Goal: Task Accomplishment & Management: Use online tool/utility

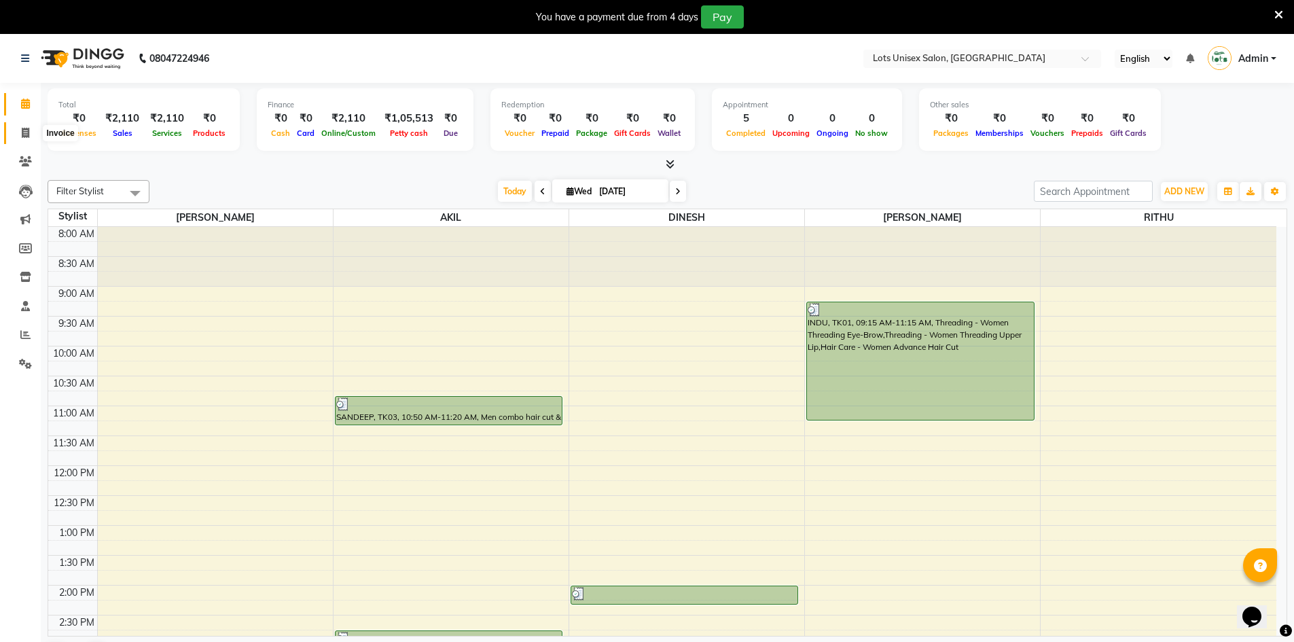
click at [24, 135] on icon at bounding box center [25, 133] width 7 height 10
select select "7339"
select select "service"
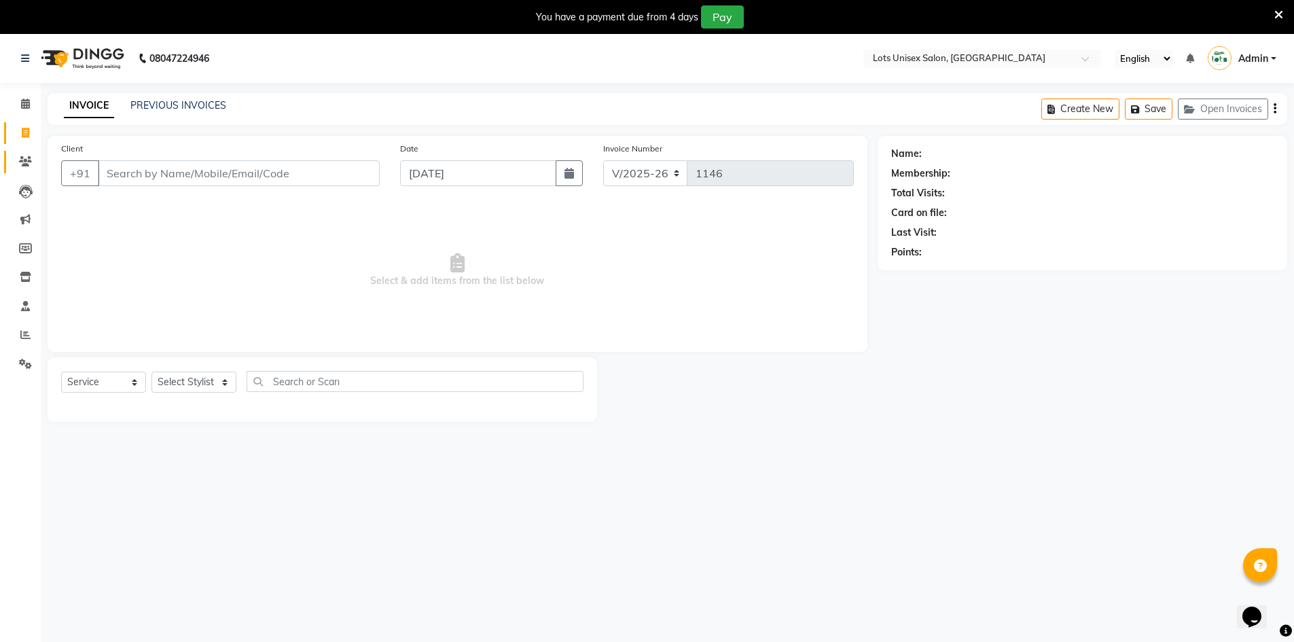
click at [13, 164] on link "Clients" at bounding box center [20, 162] width 33 height 22
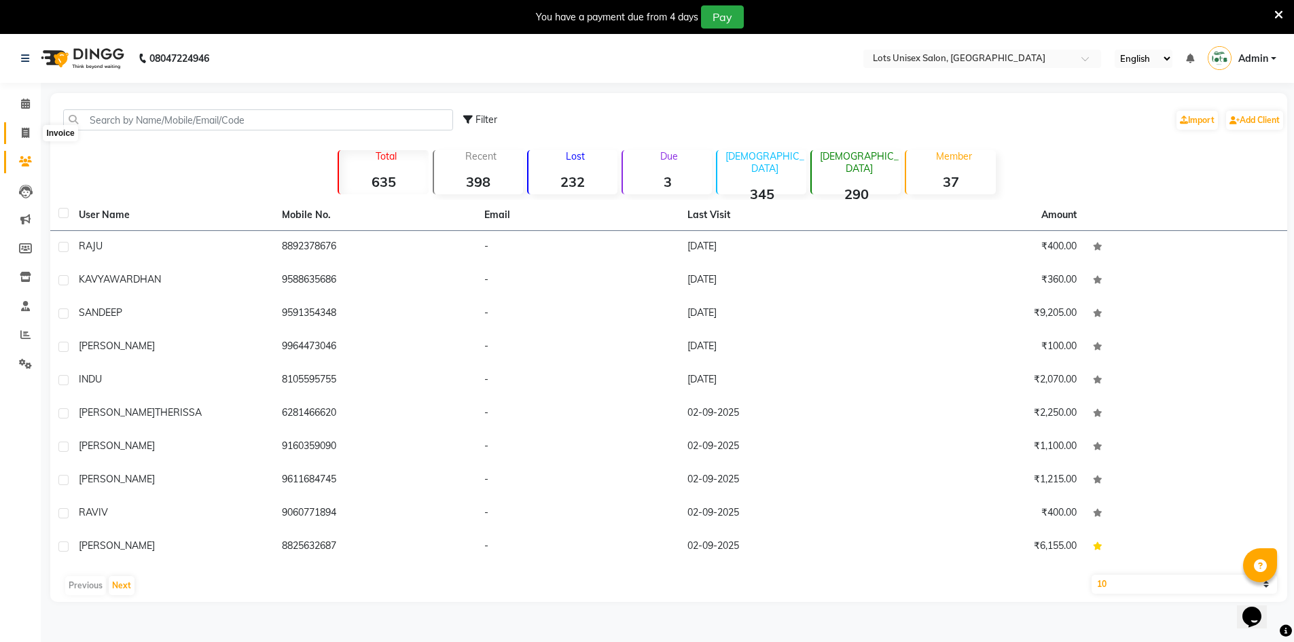
drag, startPoint x: 22, startPoint y: 135, endPoint x: 56, endPoint y: 128, distance: 34.8
click at [22, 135] on icon at bounding box center [25, 133] width 7 height 10
select select "service"
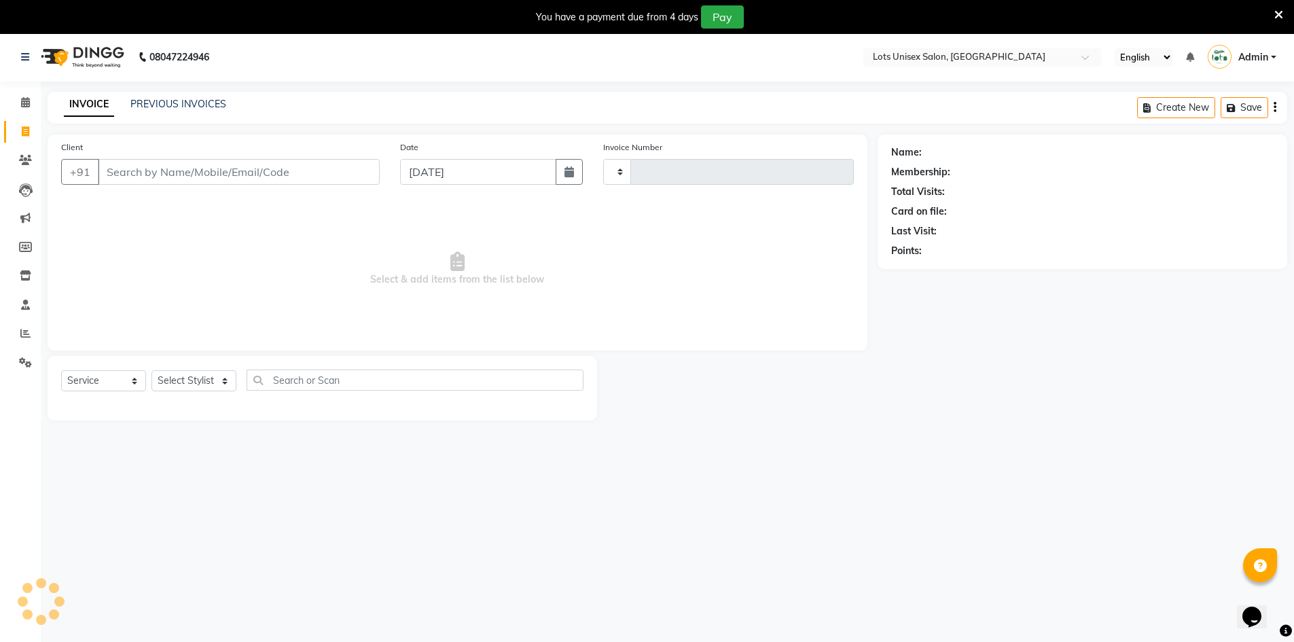
type input "1146"
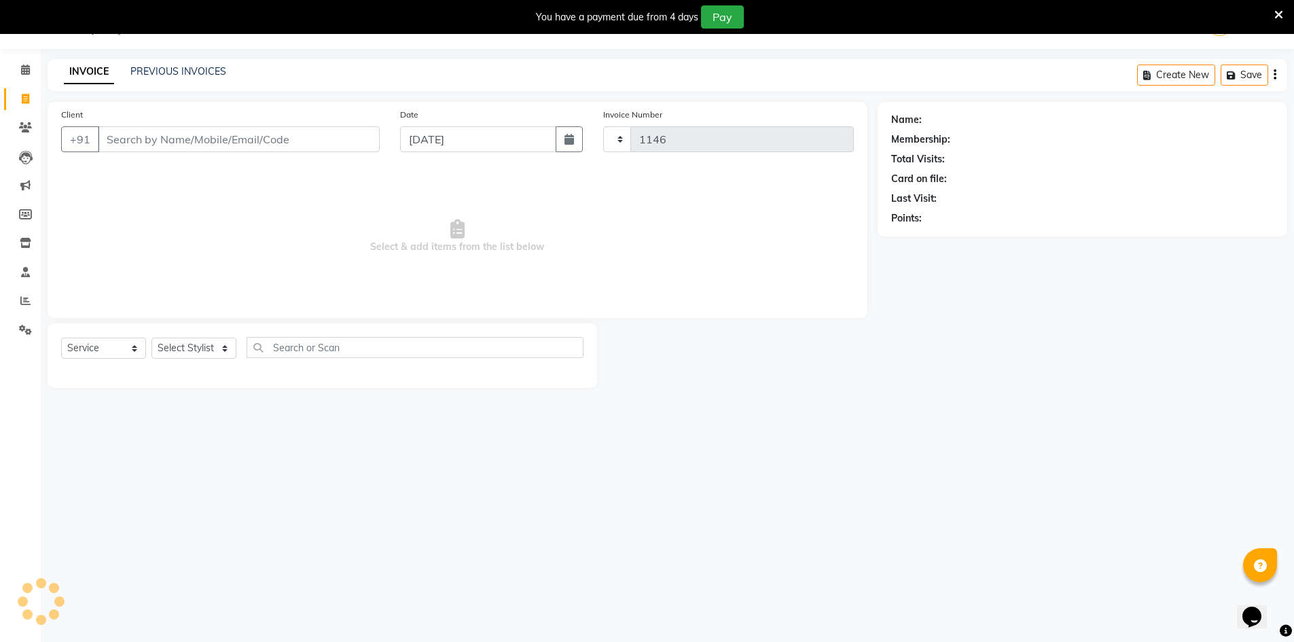
select select "7339"
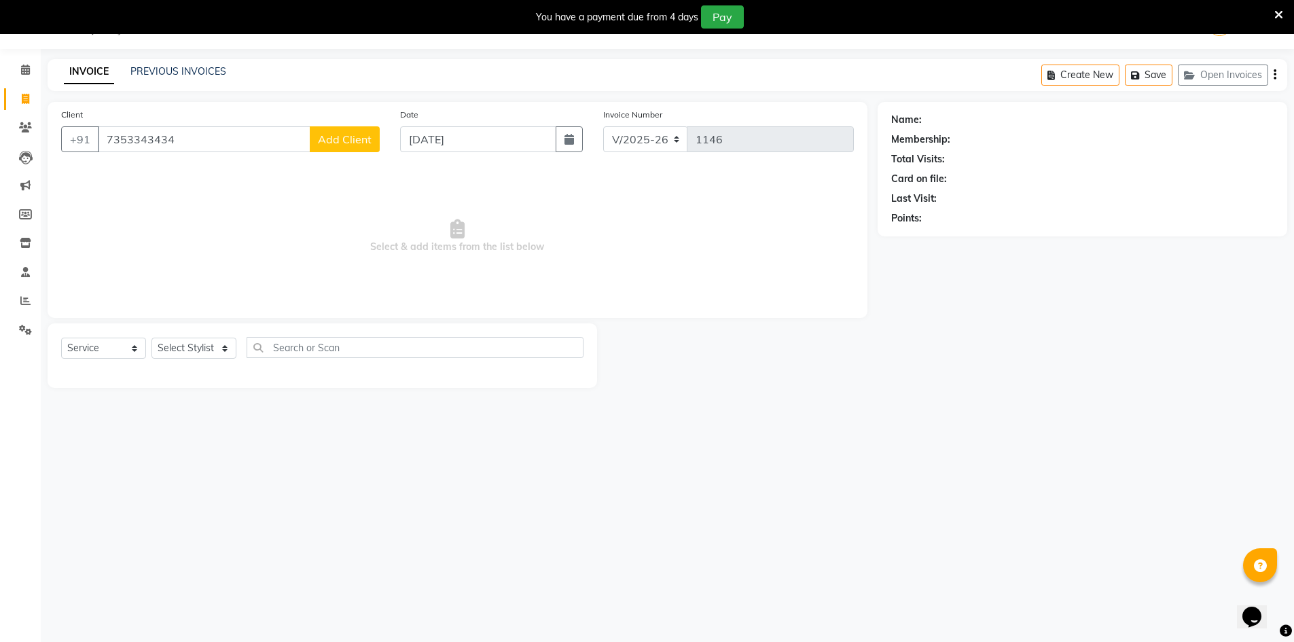
type input "7353343434"
click at [355, 141] on span "Add Client" at bounding box center [345, 139] width 54 height 14
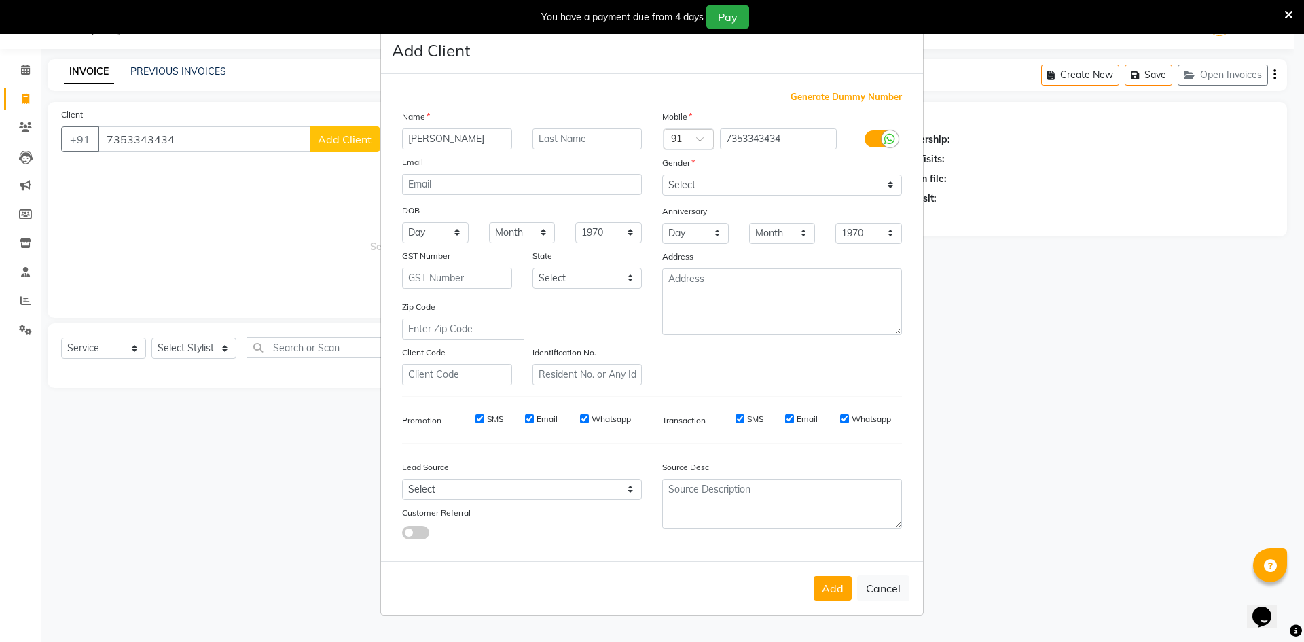
type input "[PERSON_NAME]"
click at [600, 147] on input "text" at bounding box center [587, 138] width 110 height 21
type input "[PERSON_NAME]"
click at [687, 183] on select "Select [DEMOGRAPHIC_DATA] [DEMOGRAPHIC_DATA] Other Prefer Not To Say" at bounding box center [782, 185] width 240 height 21
select select "[DEMOGRAPHIC_DATA]"
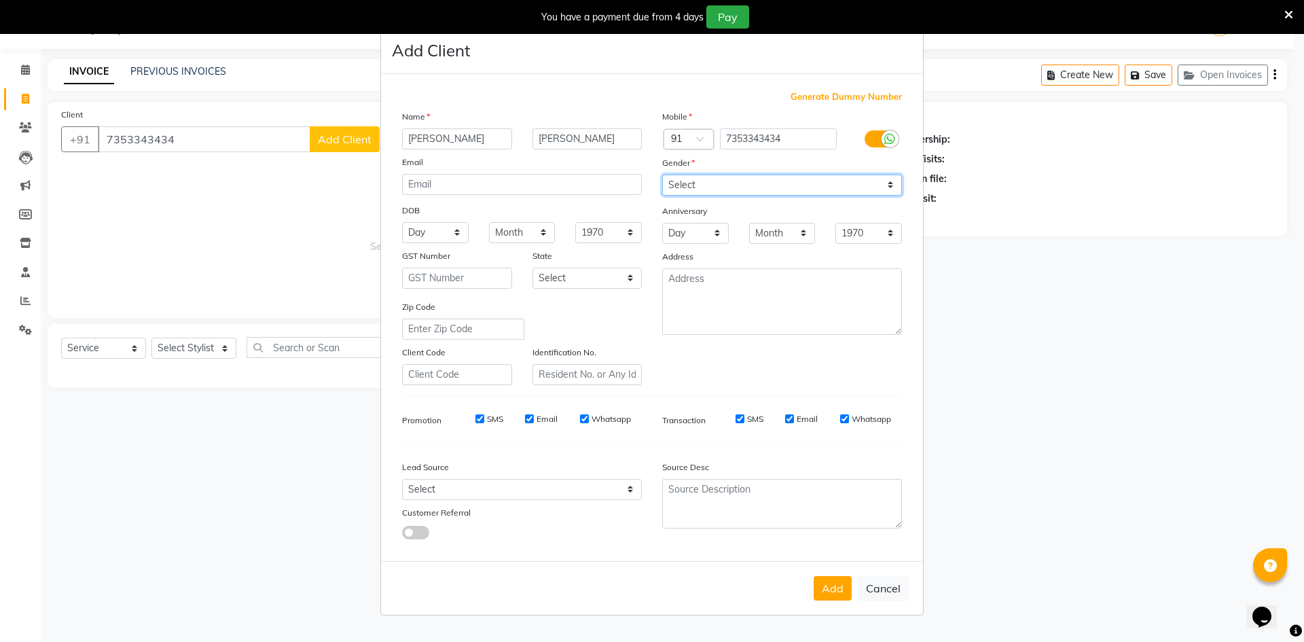
click at [662, 175] on select "Select [DEMOGRAPHIC_DATA] [DEMOGRAPHIC_DATA] Other Prefer Not To Say" at bounding box center [782, 185] width 240 height 21
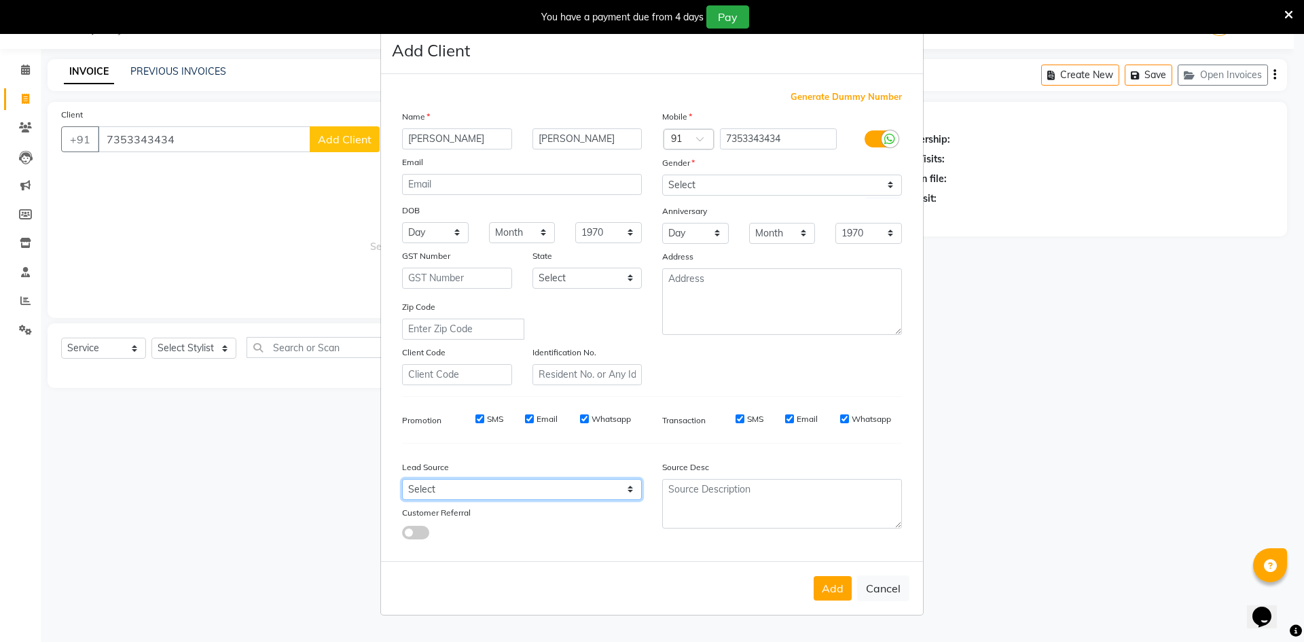
click at [480, 489] on select "Select Walk-in Referral Internet Friend Word of Mouth Advertisement Facebook Ju…" at bounding box center [522, 489] width 240 height 21
select select "50225"
click at [402, 479] on select "Select Walk-in Referral Internet Friend Word of Mouth Advertisement Facebook Ju…" at bounding box center [522, 489] width 240 height 21
click at [829, 596] on button "Add" at bounding box center [833, 588] width 38 height 24
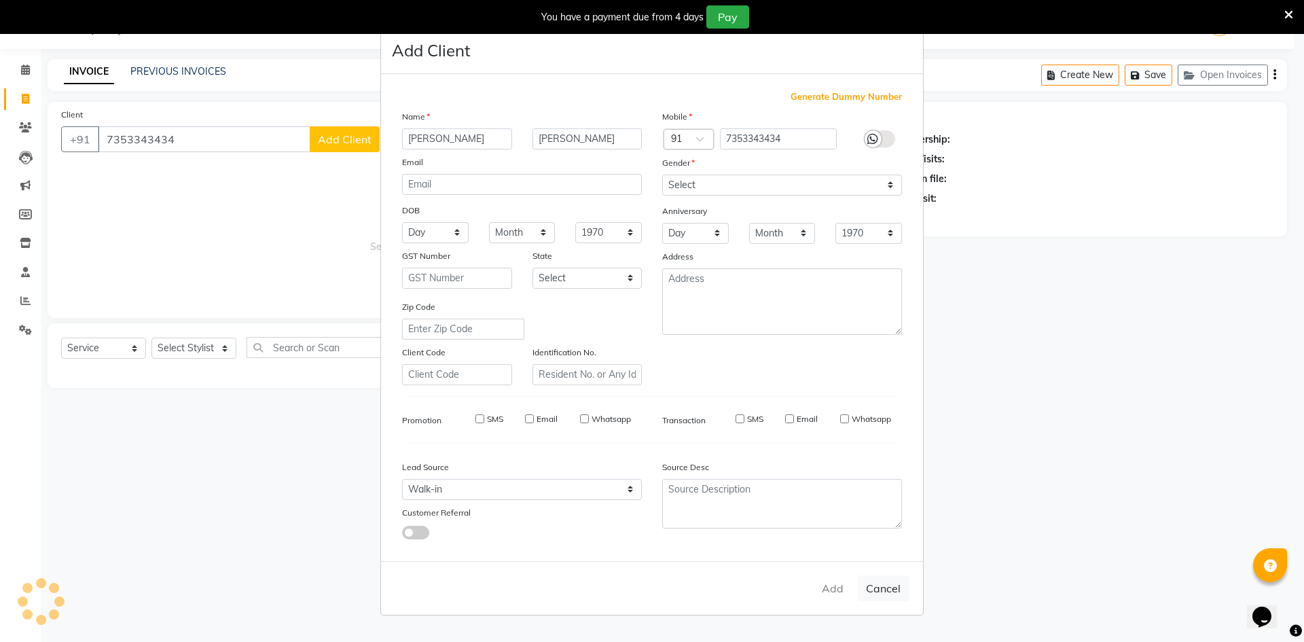
select select
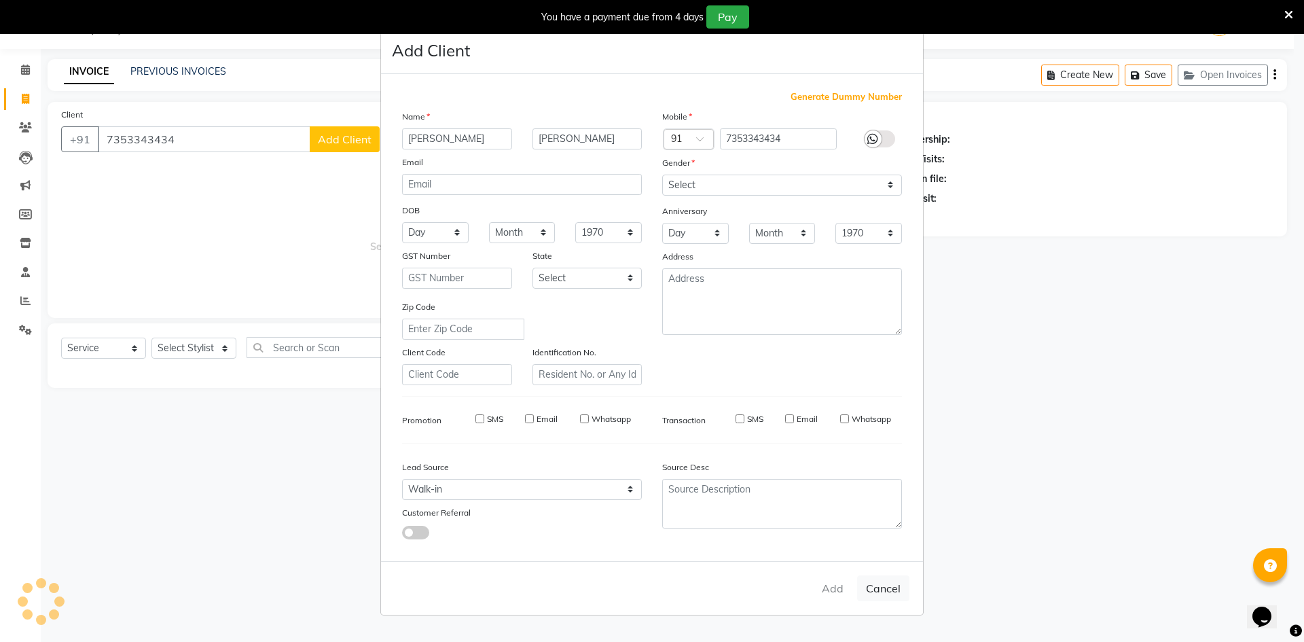
select select
checkbox input "false"
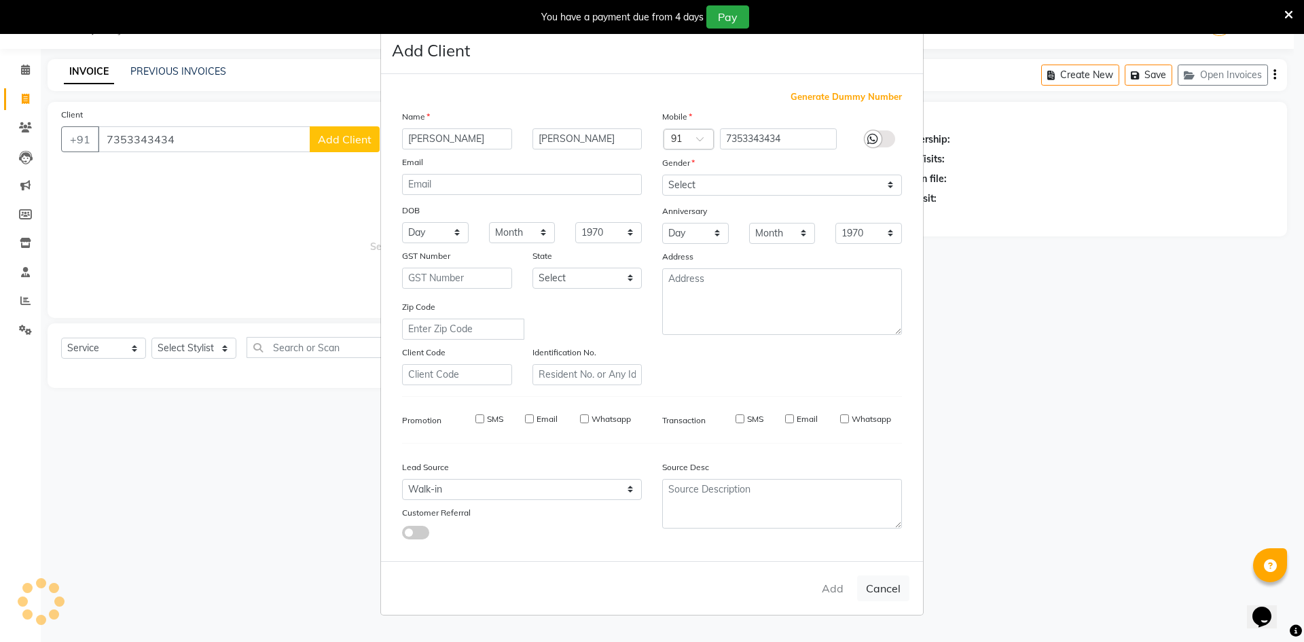
checkbox input "false"
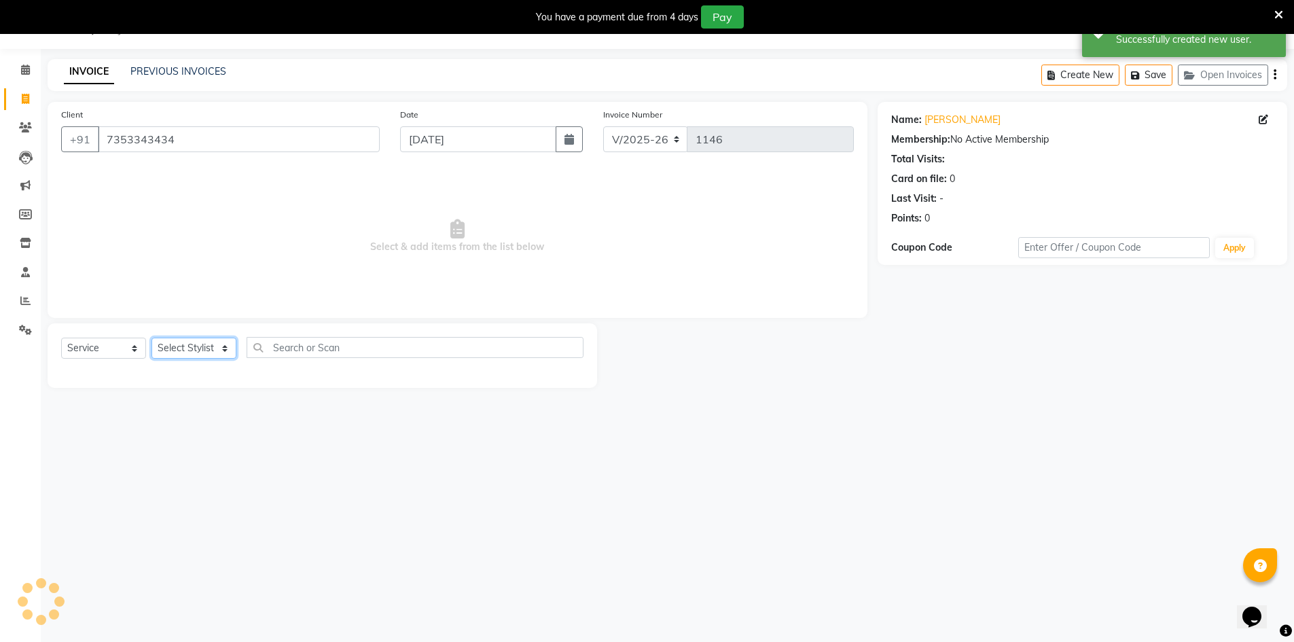
click at [175, 350] on select "Select Stylist [PERSON_NAME] [PERSON_NAME] RITHU [PERSON_NAME]" at bounding box center [193, 348] width 85 height 21
click at [151, 338] on select "Select Stylist [PERSON_NAME] [PERSON_NAME] RITHU [PERSON_NAME]" at bounding box center [193, 348] width 85 height 21
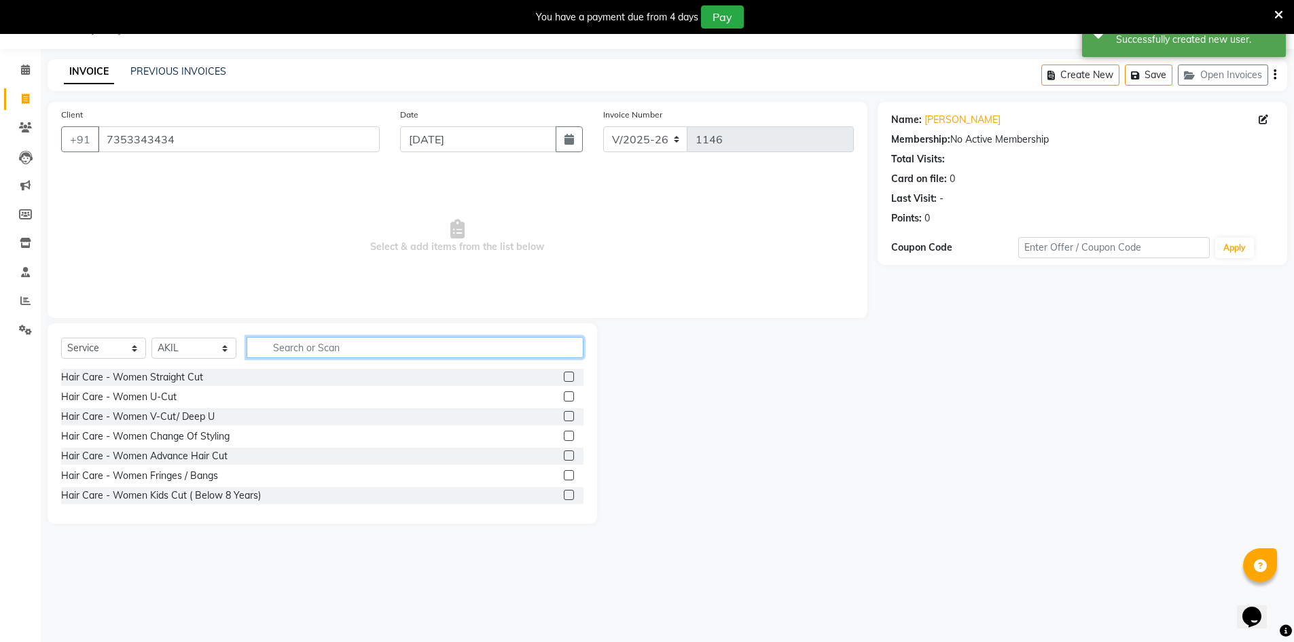
click at [331, 346] on input "text" at bounding box center [415, 347] width 337 height 21
drag, startPoint x: 181, startPoint y: 344, endPoint x: 181, endPoint y: 357, distance: 12.2
click at [181, 344] on select "Select Stylist [PERSON_NAME] [PERSON_NAME] RITHU [PERSON_NAME]" at bounding box center [193, 348] width 85 height 21
select select "66805"
click at [151, 338] on select "Select Stylist [PERSON_NAME] [PERSON_NAME] RITHU [PERSON_NAME]" at bounding box center [193, 348] width 85 height 21
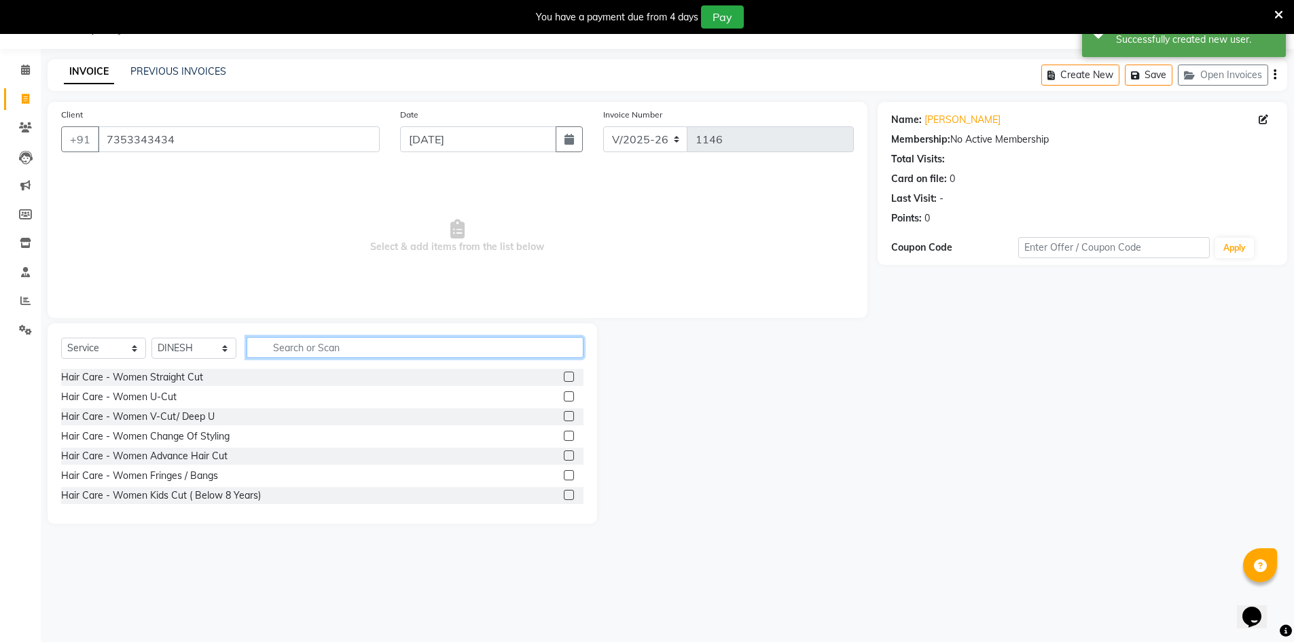
click at [317, 352] on input "text" at bounding box center [415, 347] width 337 height 21
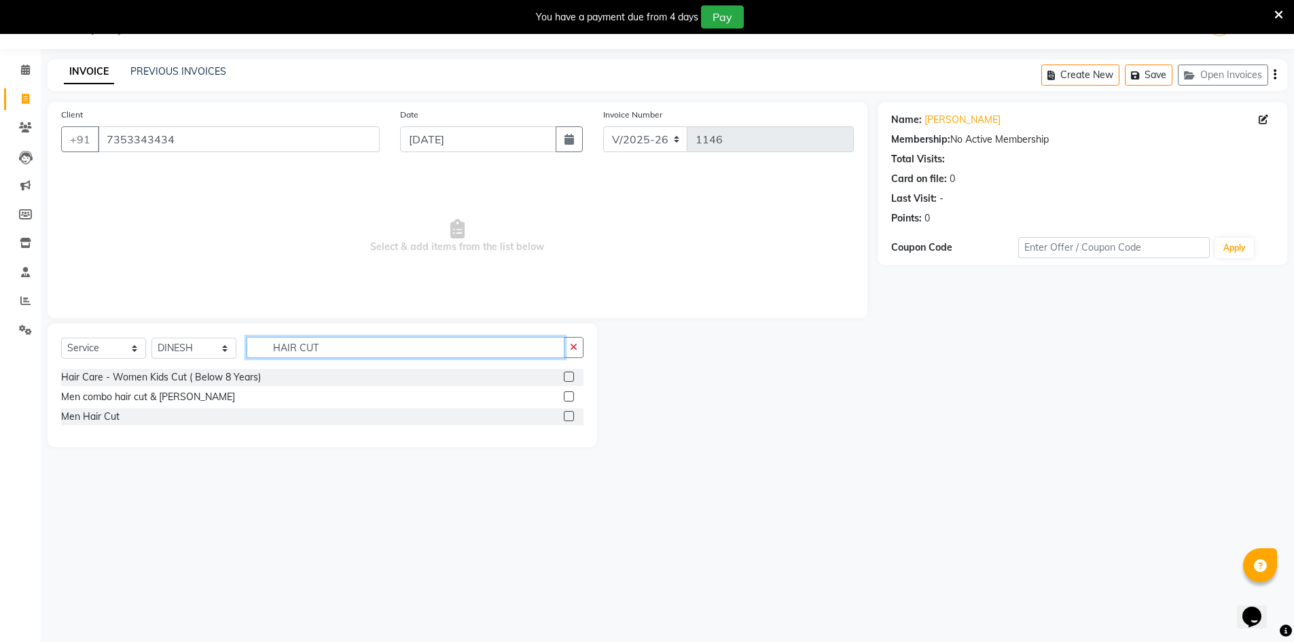
type input "HAIR CUT"
click at [574, 393] on label at bounding box center [569, 396] width 10 height 10
click at [573, 393] on input "checkbox" at bounding box center [568, 397] width 9 height 9
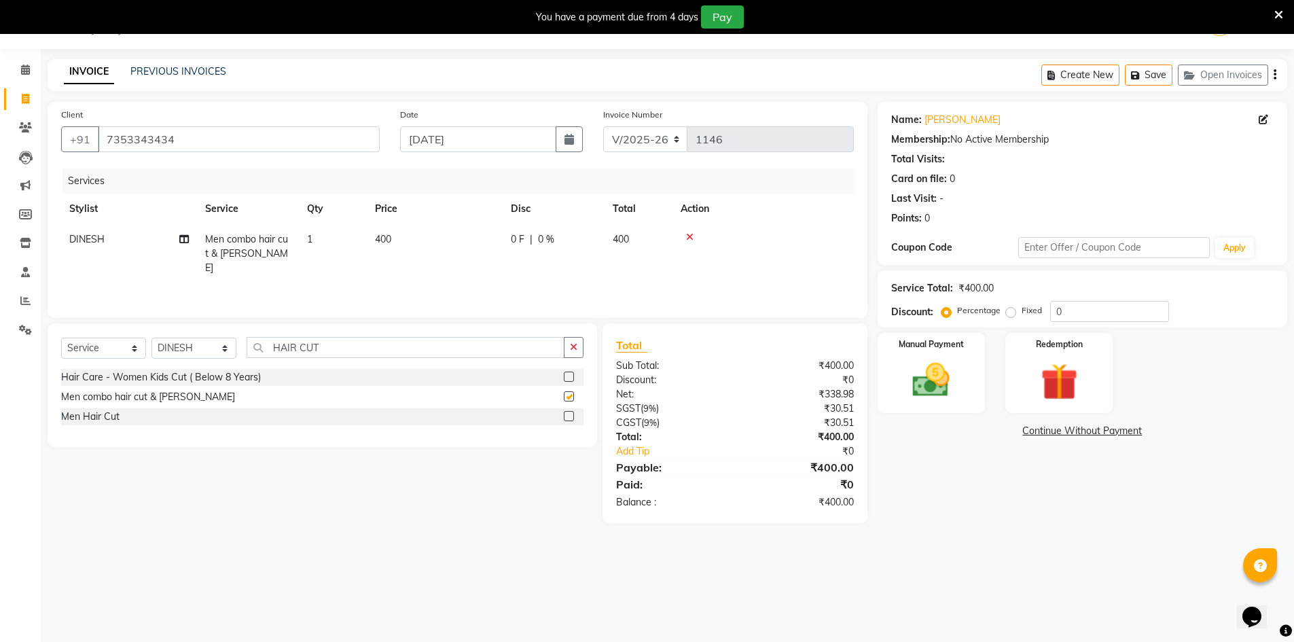
checkbox input "false"
click at [1274, 75] on icon "button" at bounding box center [1275, 75] width 3 height 1
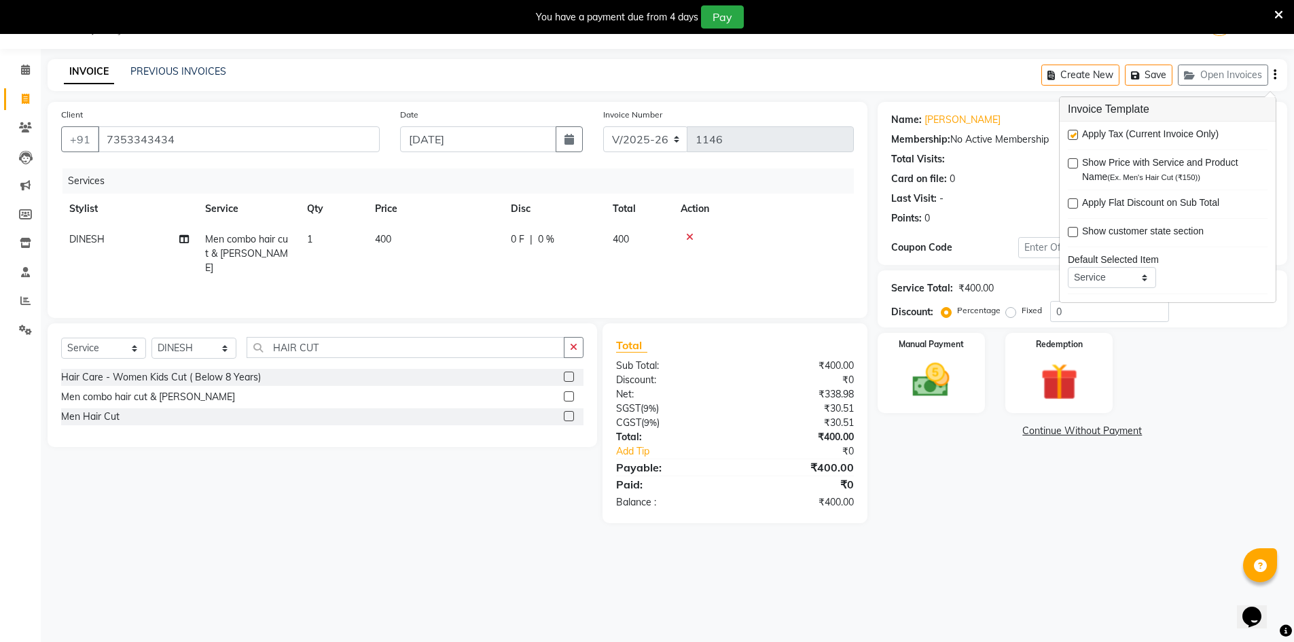
click at [1074, 132] on label at bounding box center [1073, 135] width 10 height 10
click at [1074, 132] on input "checkbox" at bounding box center [1072, 135] width 9 height 9
checkbox input "false"
click at [974, 397] on div "Manual Payment" at bounding box center [931, 373] width 112 height 84
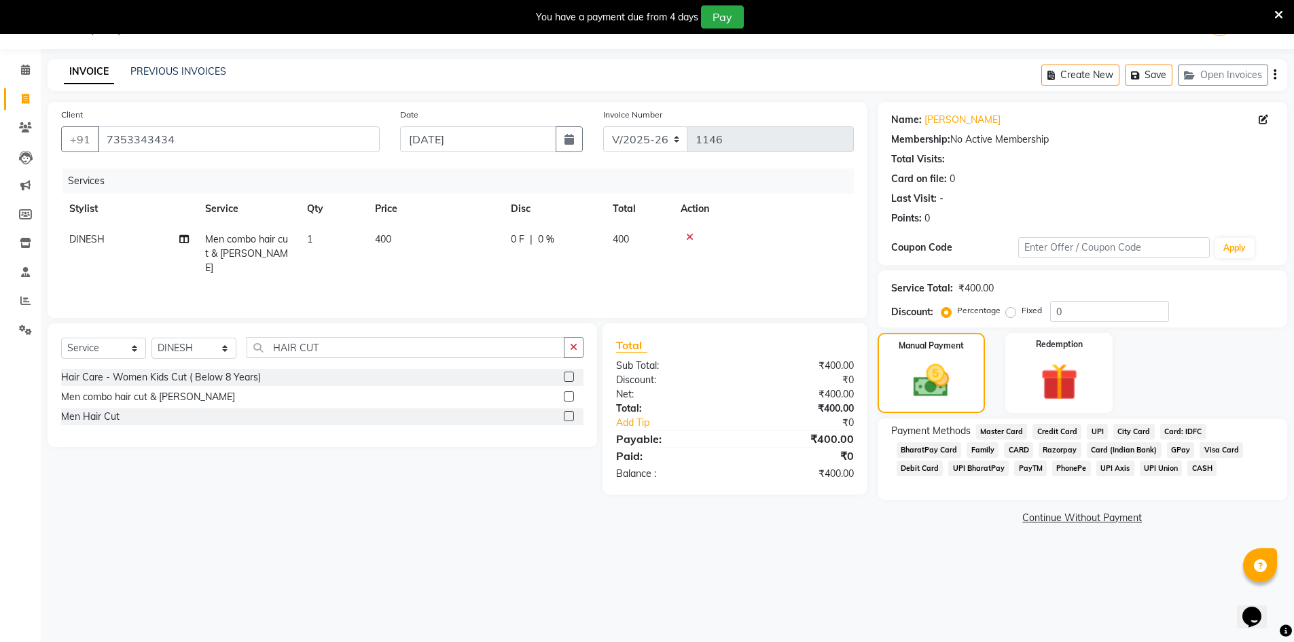
click at [1096, 431] on span "UPI" at bounding box center [1097, 432] width 21 height 16
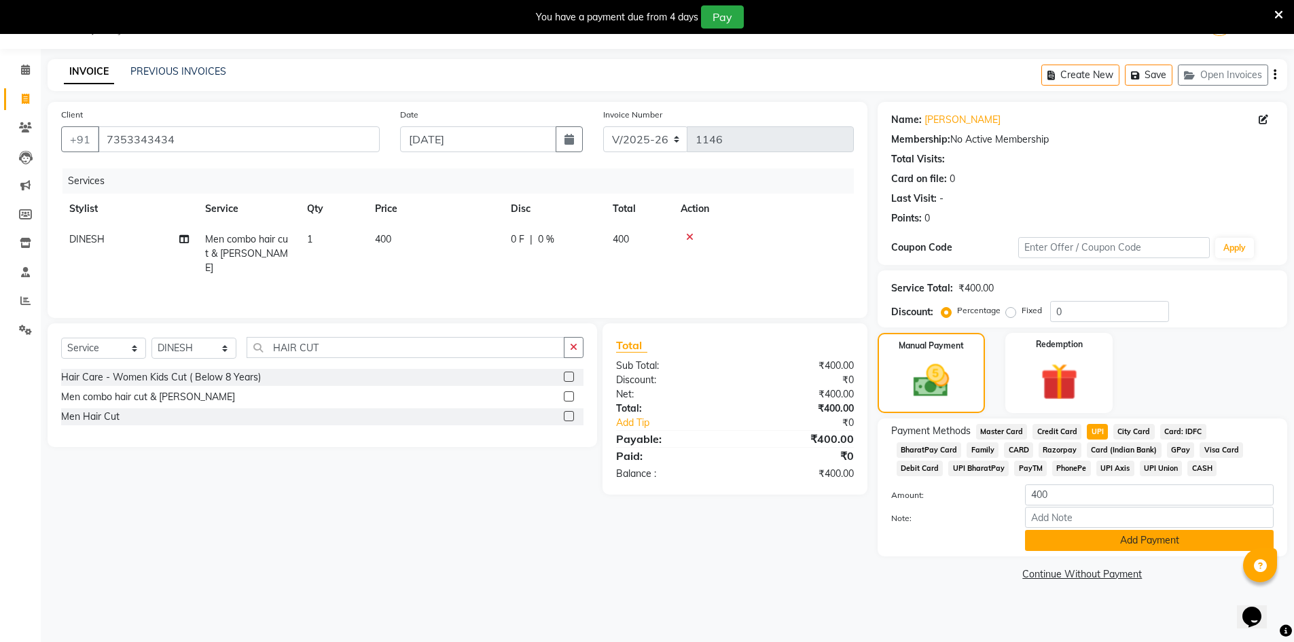
click at [1155, 539] on button "Add Payment" at bounding box center [1149, 540] width 249 height 21
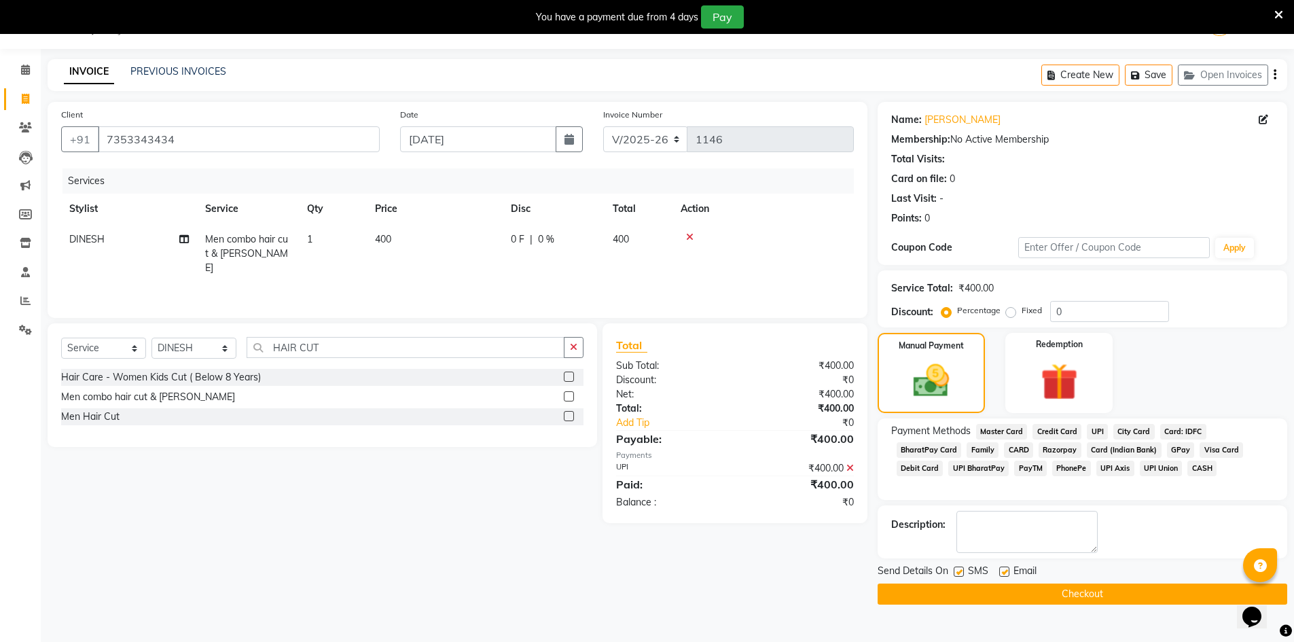
click at [1096, 590] on button "Checkout" at bounding box center [1083, 593] width 410 height 21
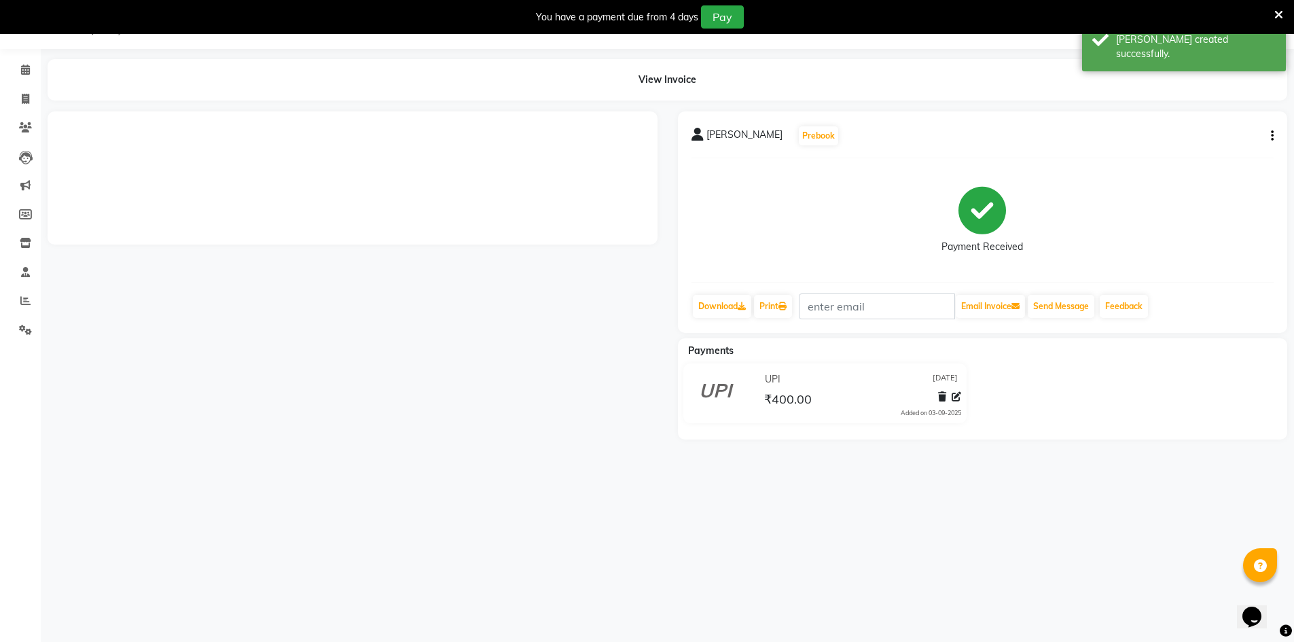
click at [19, 115] on li "Clients" at bounding box center [20, 127] width 41 height 29
click at [20, 94] on span at bounding box center [26, 100] width 24 height 16
select select "service"
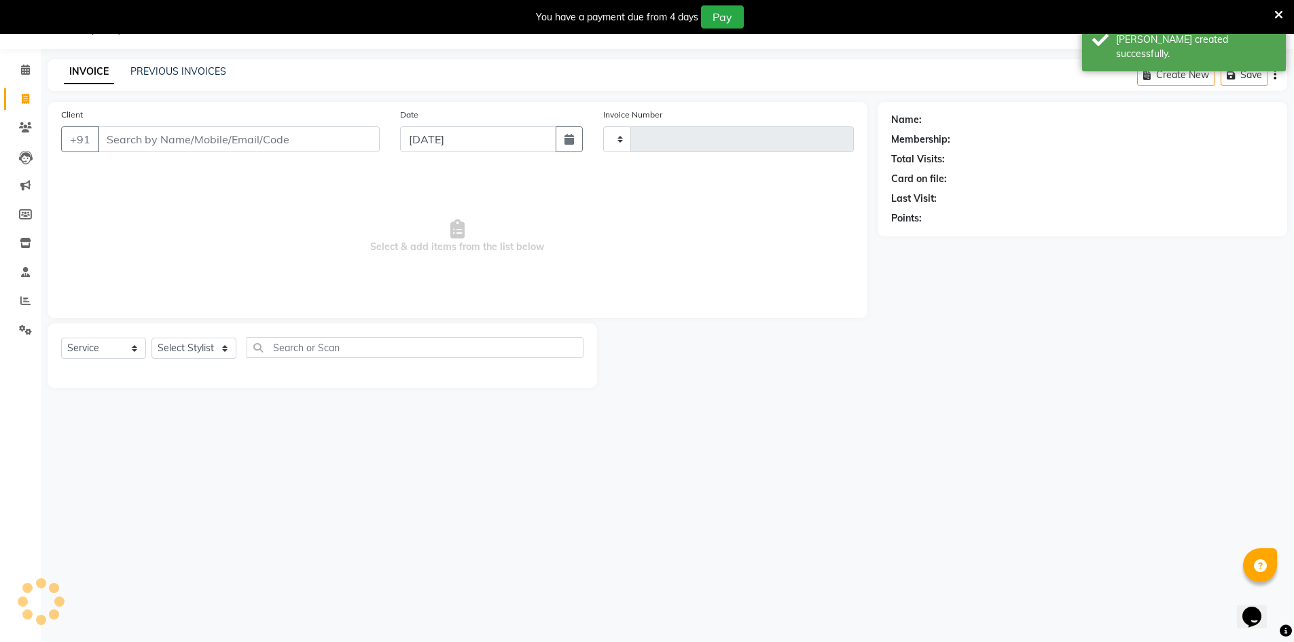
type input "1147"
select select "7339"
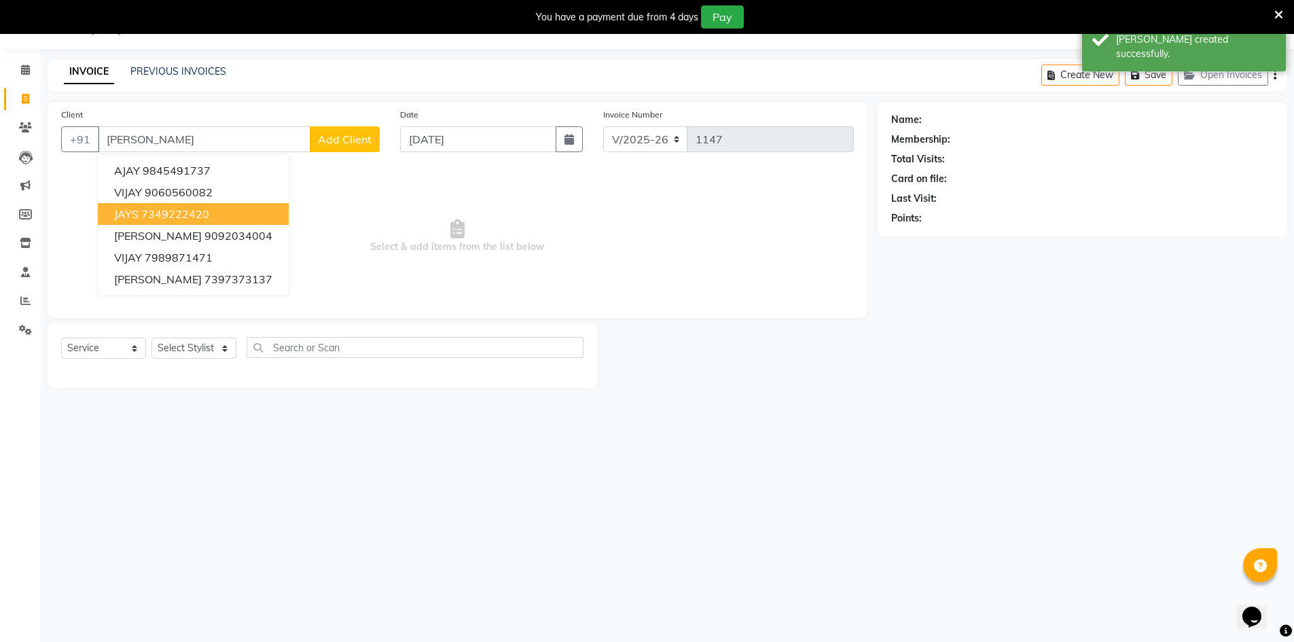
click at [183, 211] on ngb-highlight "7349222420" at bounding box center [175, 214] width 68 height 14
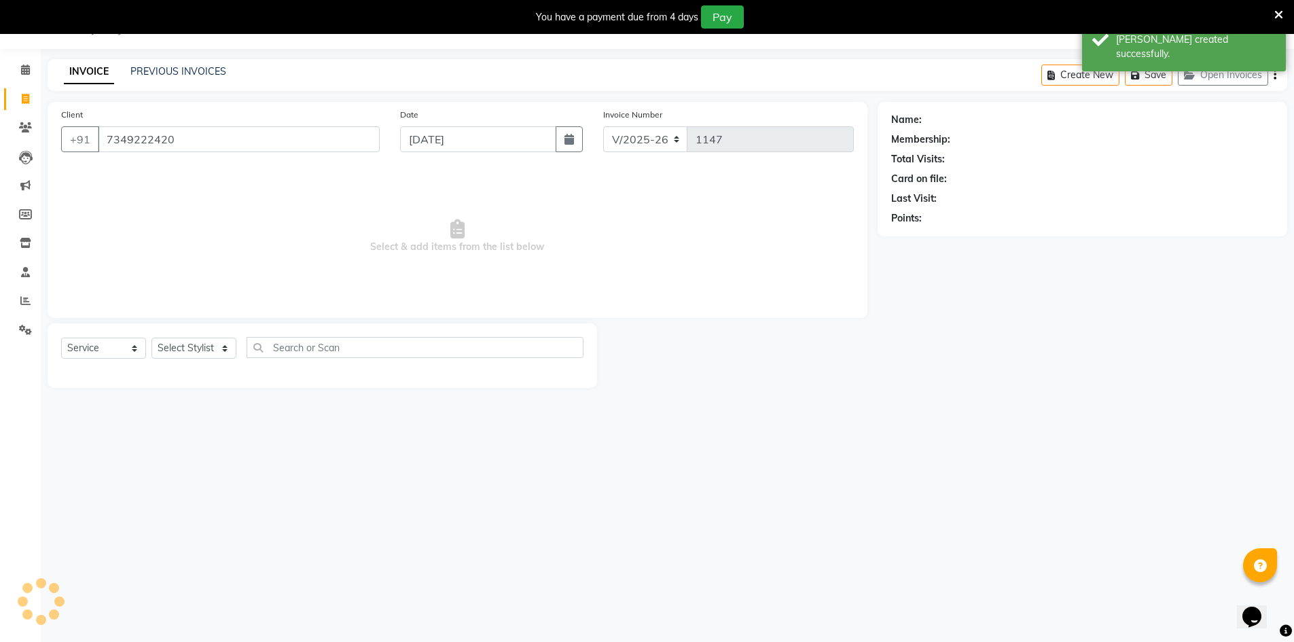
type input "7349222420"
click at [186, 344] on select "Select Stylist [PERSON_NAME] [PERSON_NAME] RITHU [PERSON_NAME]" at bounding box center [193, 348] width 85 height 21
select select "66804"
click at [151, 338] on select "Select Stylist [PERSON_NAME] [PERSON_NAME] RITHU [PERSON_NAME]" at bounding box center [193, 348] width 85 height 21
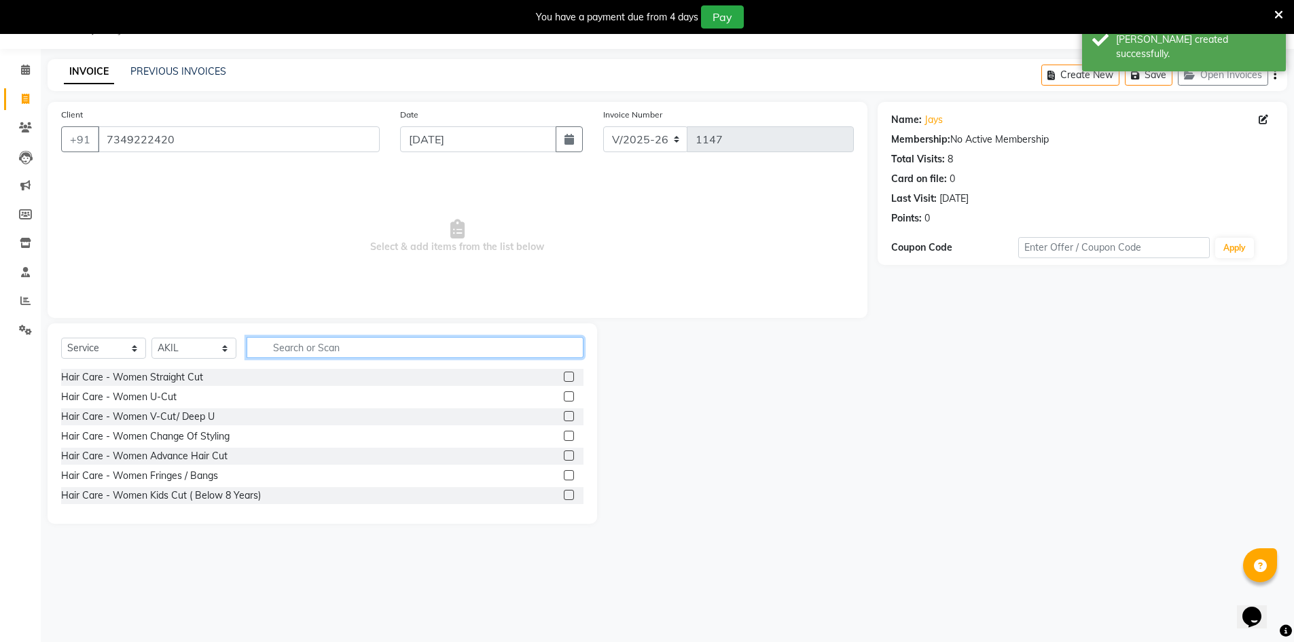
click at [339, 356] on input "text" at bounding box center [415, 347] width 337 height 21
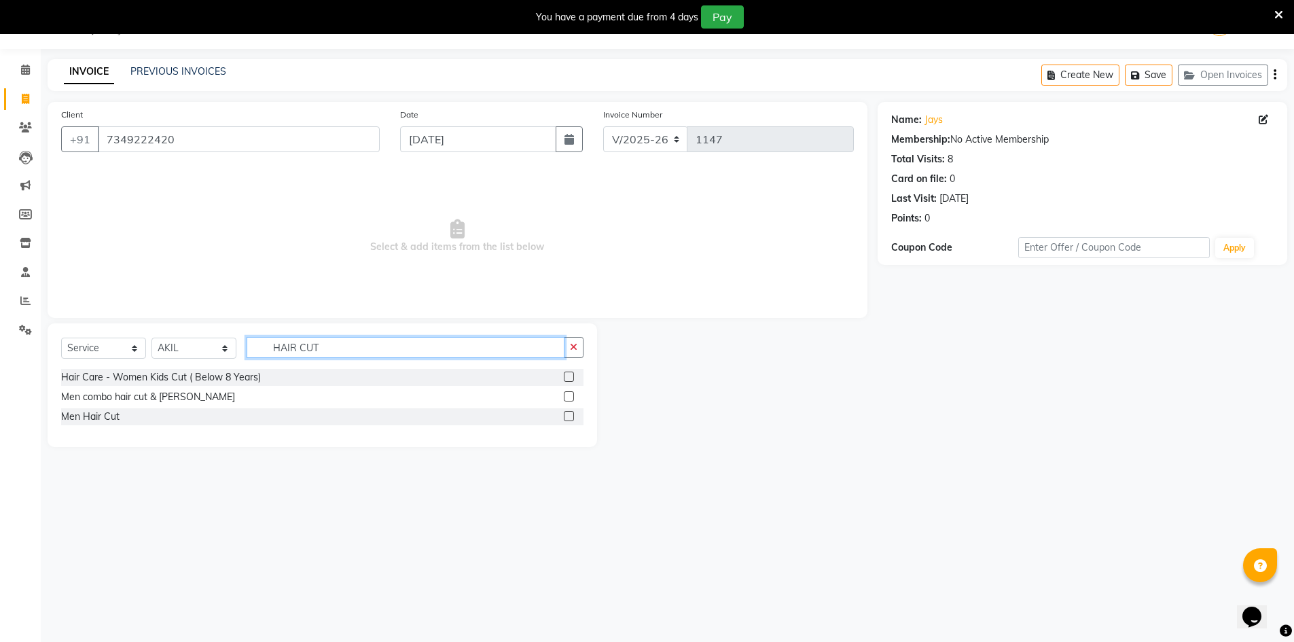
type input "HAIR CUT"
click at [567, 398] on label at bounding box center [569, 396] width 10 height 10
click at [567, 398] on input "checkbox" at bounding box center [568, 397] width 9 height 9
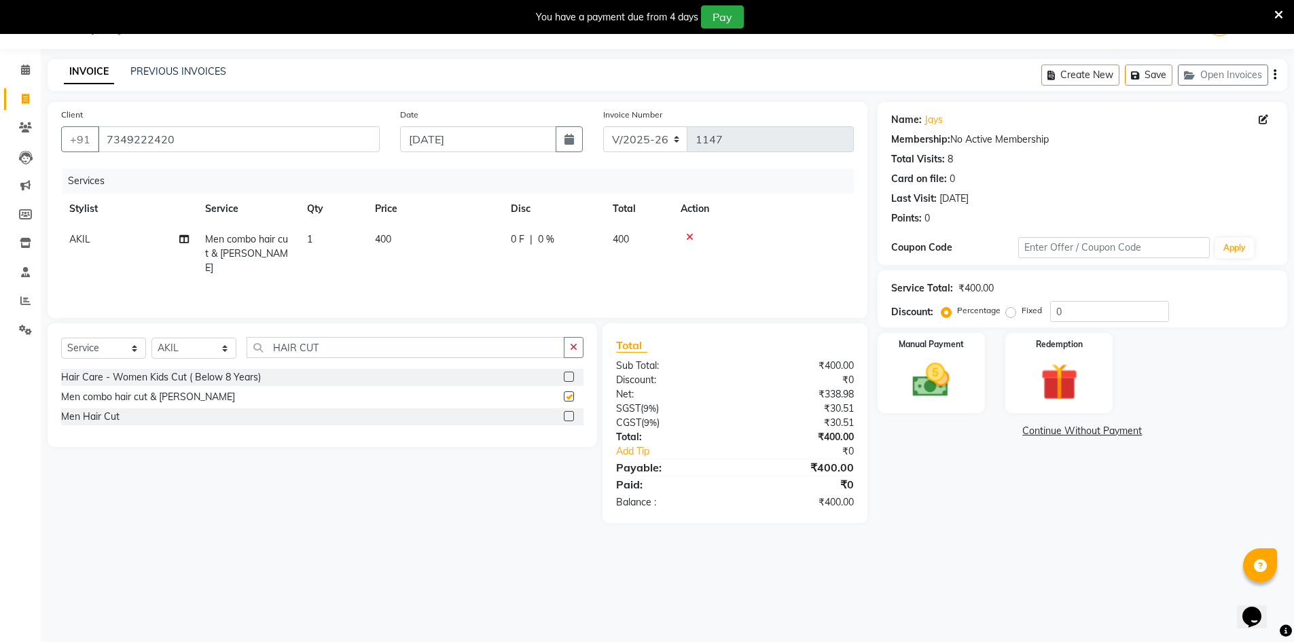
checkbox input "false"
click at [1275, 75] on icon "button" at bounding box center [1275, 75] width 3 height 1
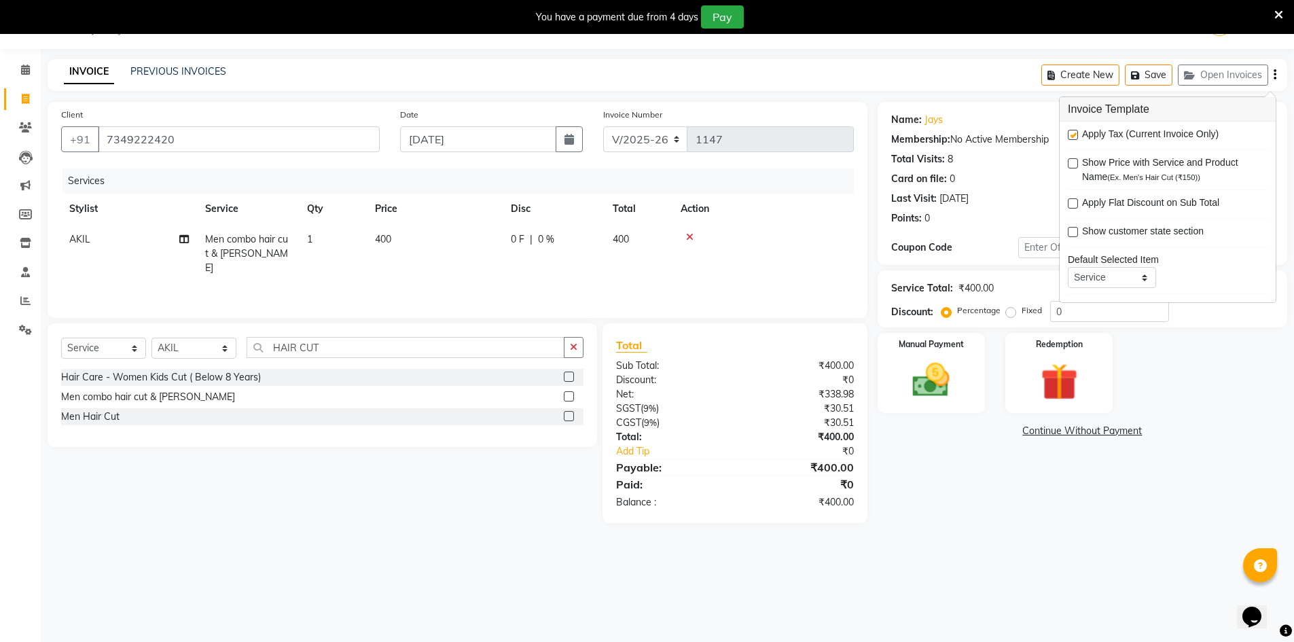
click at [1074, 138] on label at bounding box center [1073, 135] width 10 height 10
click at [1074, 138] on input "checkbox" at bounding box center [1072, 135] width 9 height 9
checkbox input "false"
drag, startPoint x: 998, startPoint y: 462, endPoint x: 967, endPoint y: 425, distance: 48.2
click at [997, 463] on div "Name: Jays Membership: No Active Membership Total Visits: 8 Card on file: 0 Las…" at bounding box center [1088, 298] width 420 height 393
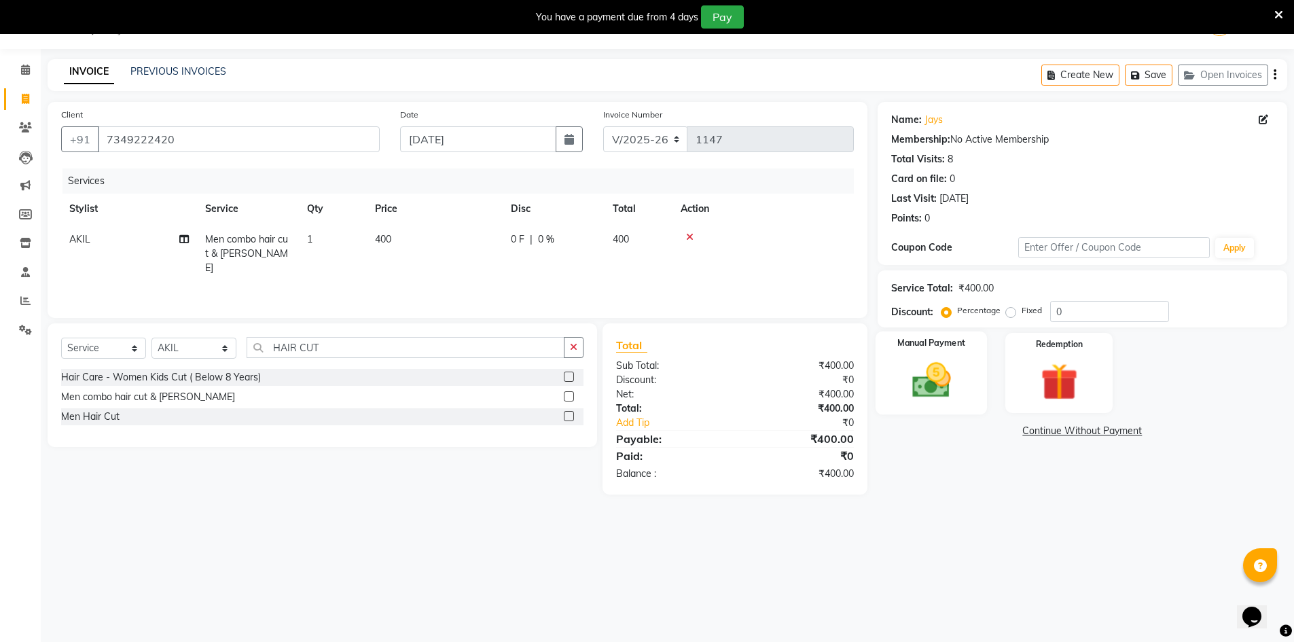
drag, startPoint x: 963, startPoint y: 409, endPoint x: 973, endPoint y: 408, distance: 10.2
click at [967, 408] on div "Manual Payment" at bounding box center [931, 373] width 112 height 84
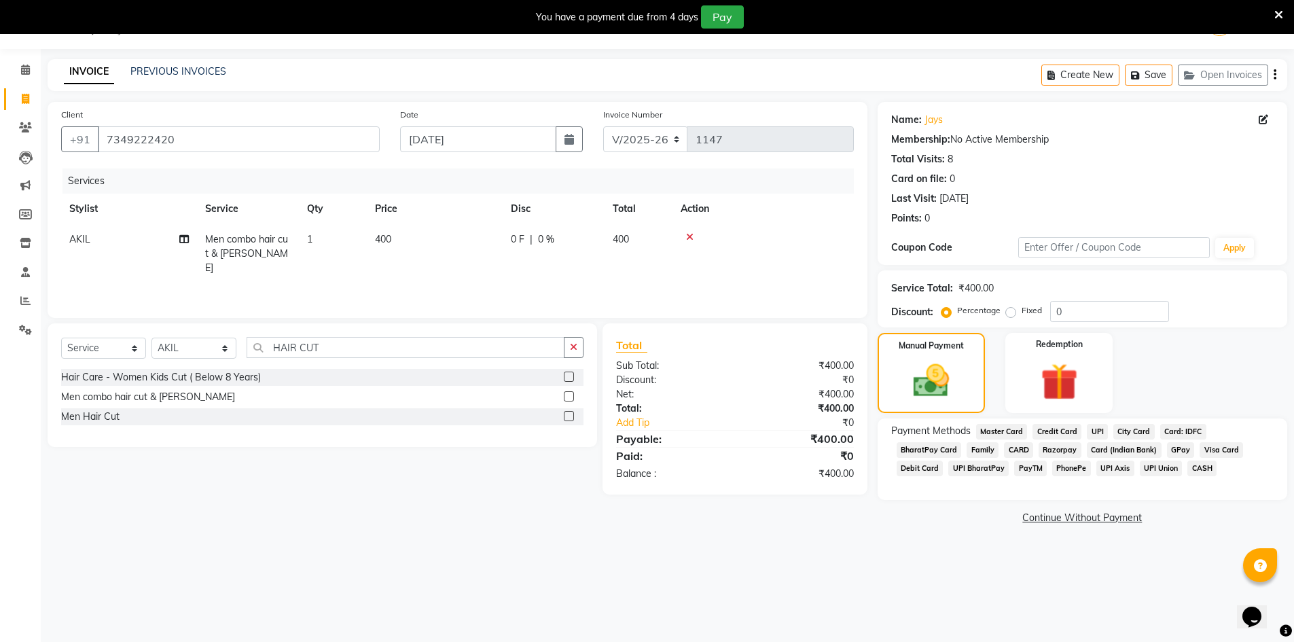
drag, startPoint x: 1089, startPoint y: 432, endPoint x: 1093, endPoint y: 441, distance: 9.7
click at [1091, 437] on span "UPI" at bounding box center [1097, 432] width 21 height 16
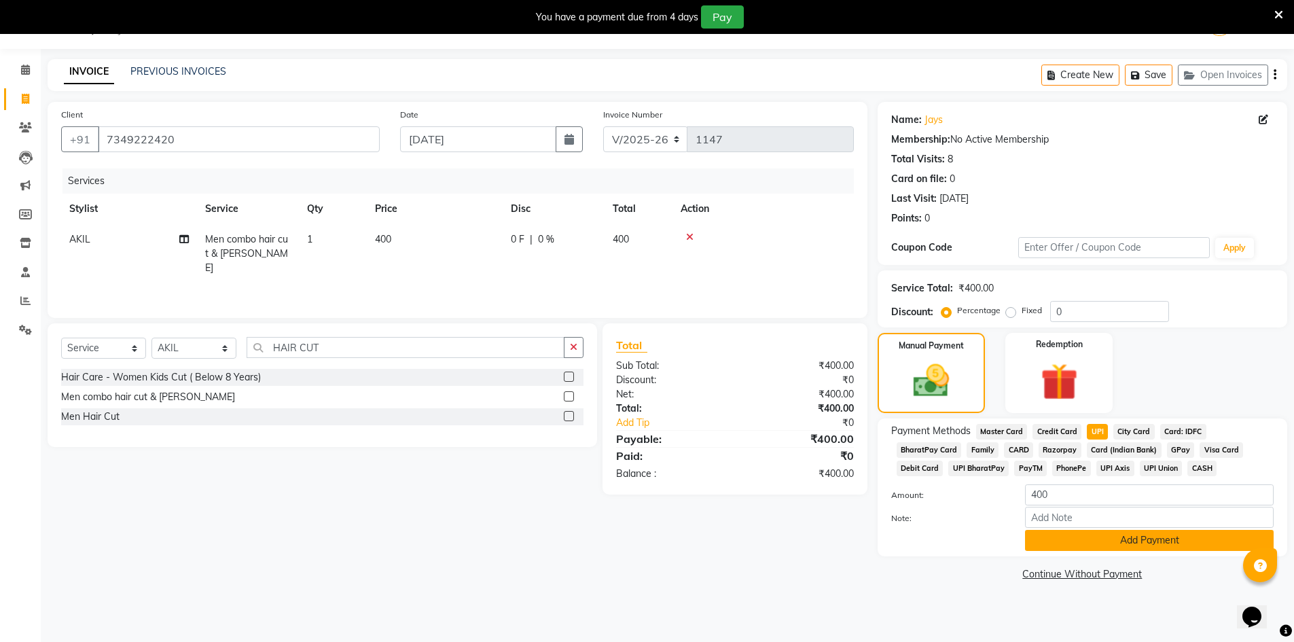
click at [1106, 531] on button "Add Payment" at bounding box center [1149, 540] width 249 height 21
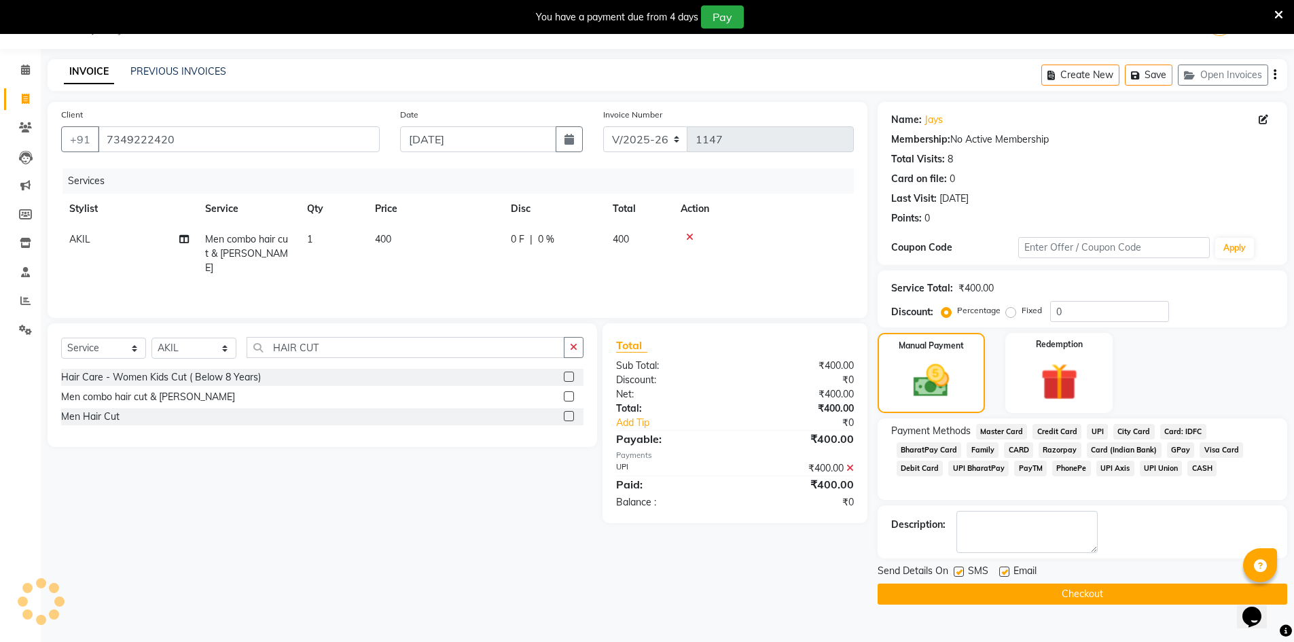
drag, startPoint x: 1070, startPoint y: 595, endPoint x: 1070, endPoint y: 583, distance: 11.5
click at [1070, 591] on button "Checkout" at bounding box center [1083, 593] width 410 height 21
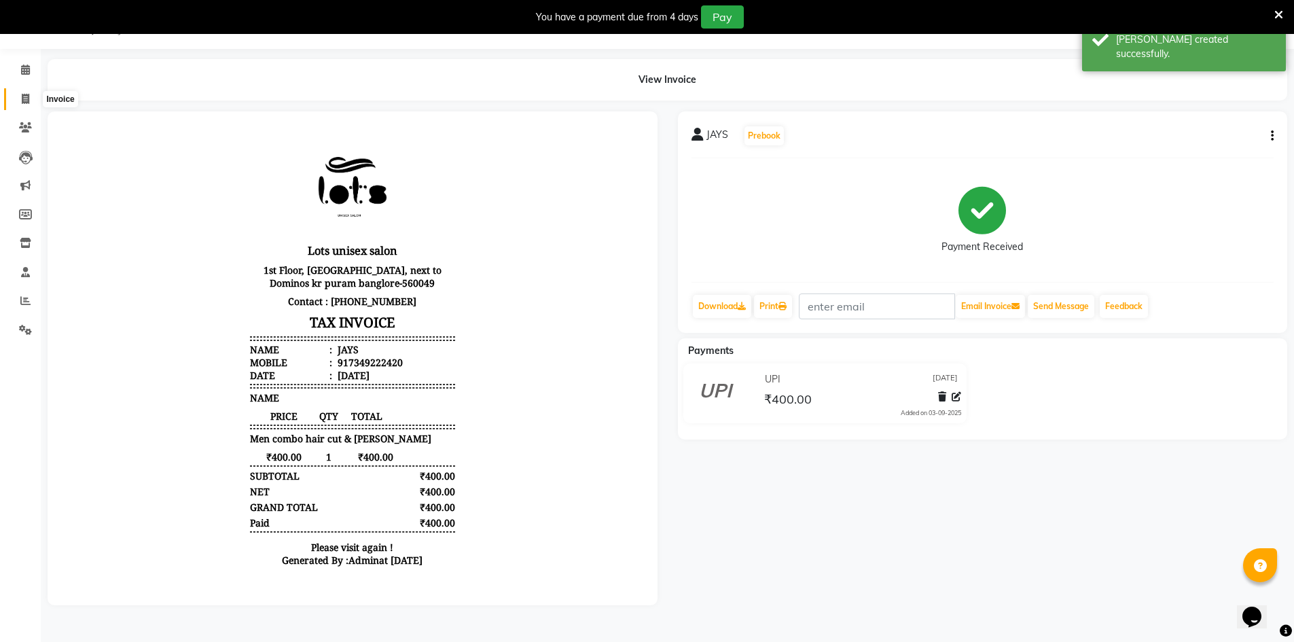
click at [23, 99] on icon at bounding box center [25, 99] width 7 height 10
select select "7339"
select select "service"
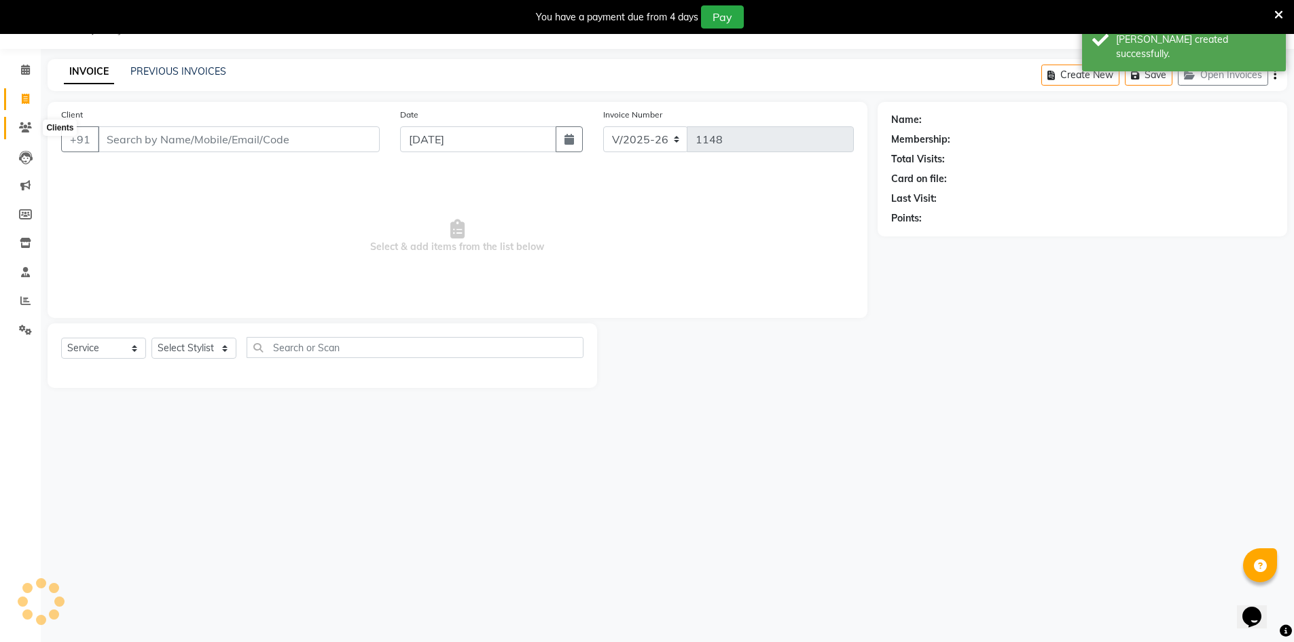
click at [25, 126] on icon at bounding box center [25, 127] width 13 height 10
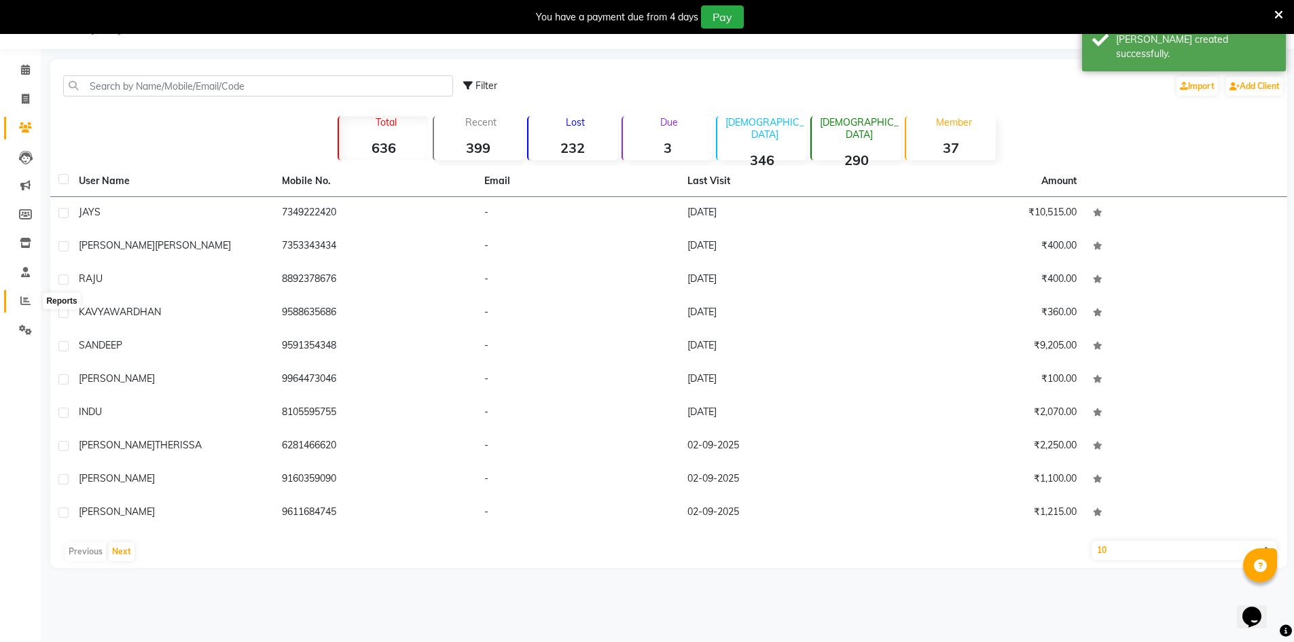
click at [29, 303] on icon at bounding box center [25, 300] width 10 height 10
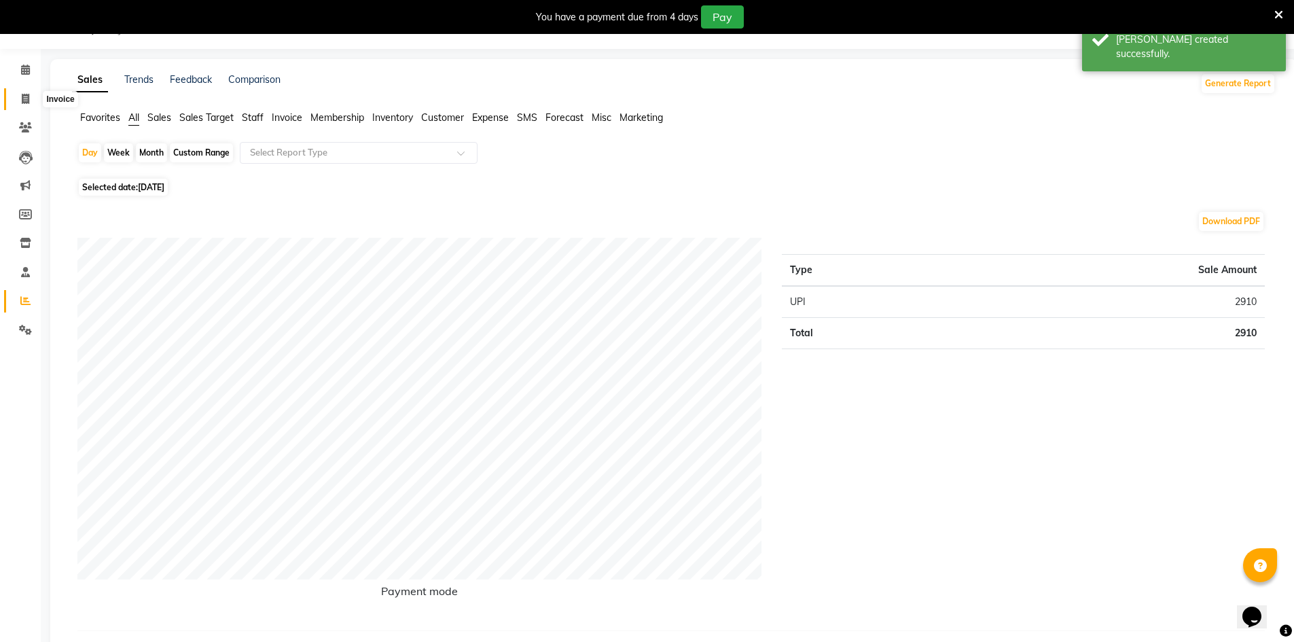
click at [28, 92] on span at bounding box center [26, 100] width 24 height 16
select select "7339"
select select "service"
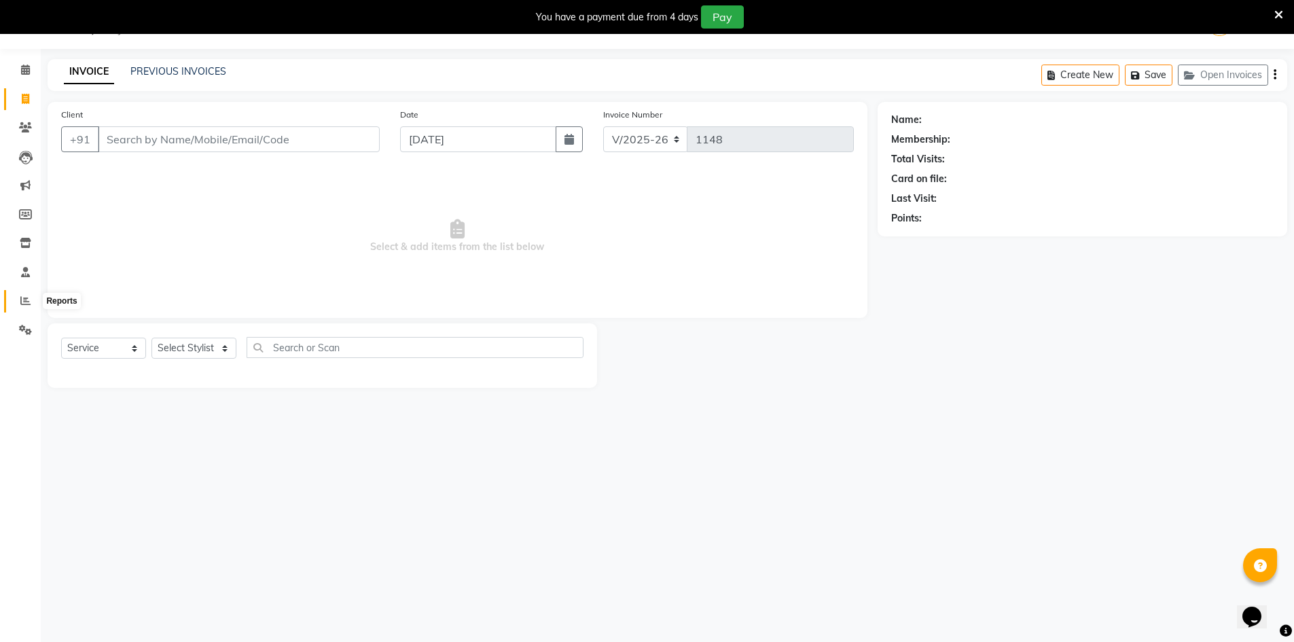
click at [22, 302] on icon at bounding box center [25, 300] width 10 height 10
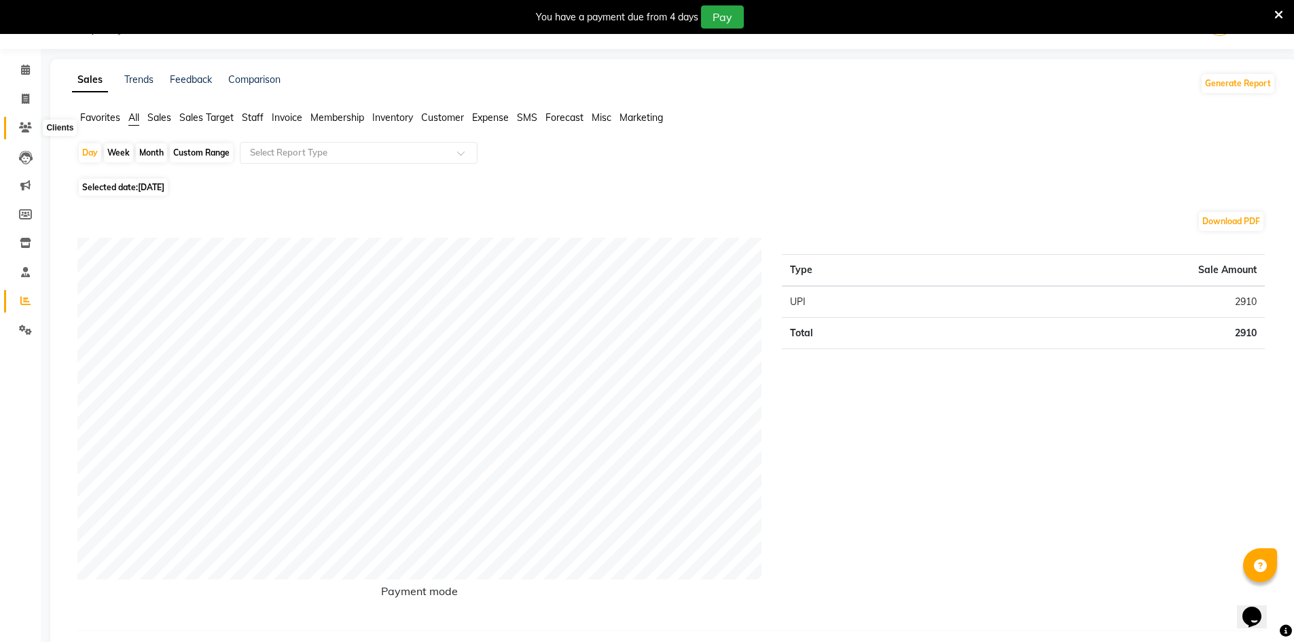
click at [25, 126] on icon at bounding box center [25, 127] width 13 height 10
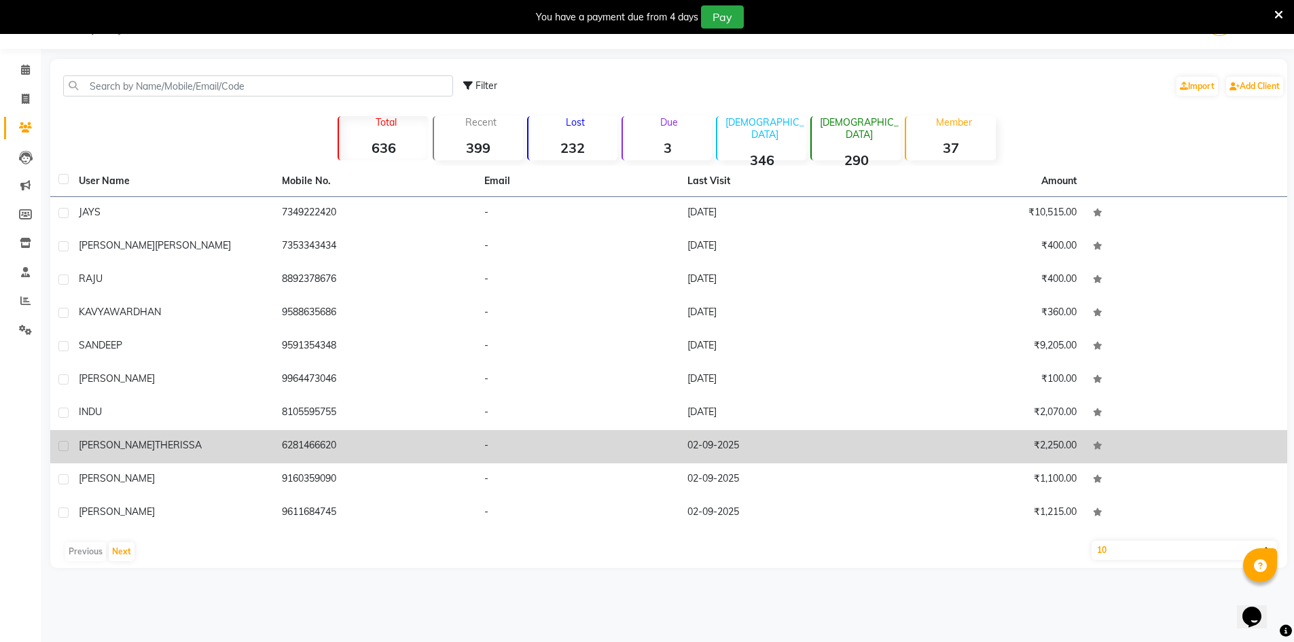
click at [240, 462] on td "[PERSON_NAME]" at bounding box center [172, 446] width 203 height 33
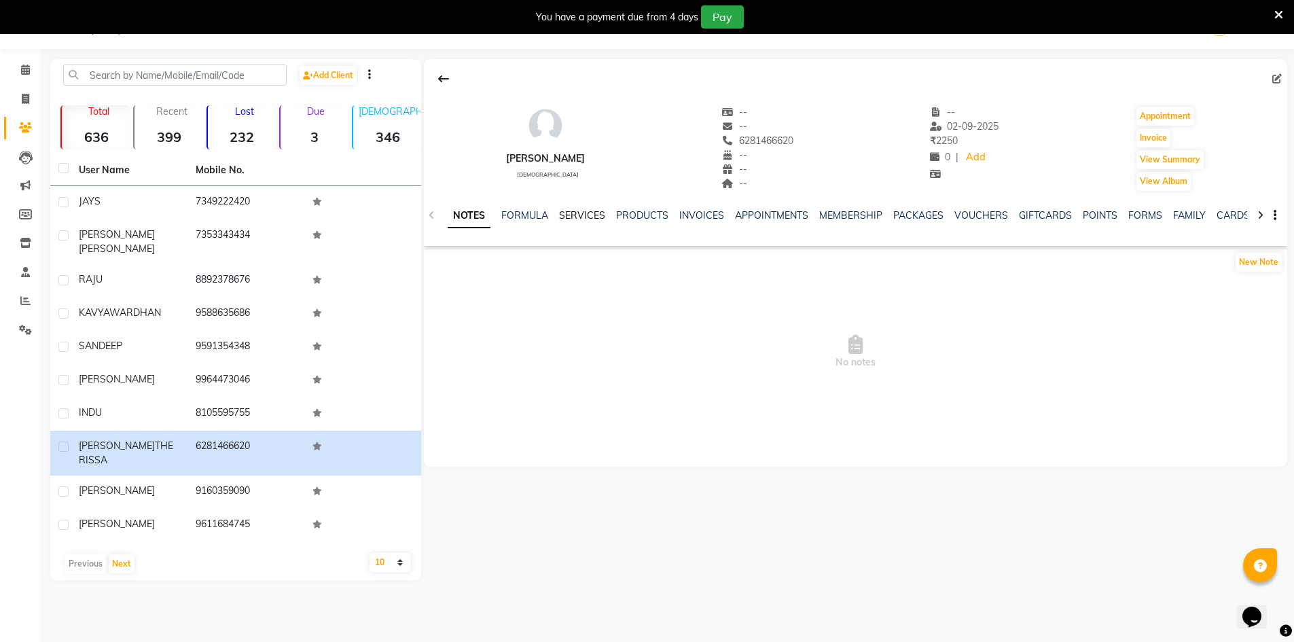
click at [588, 216] on link "SERVICES" at bounding box center [582, 215] width 46 height 12
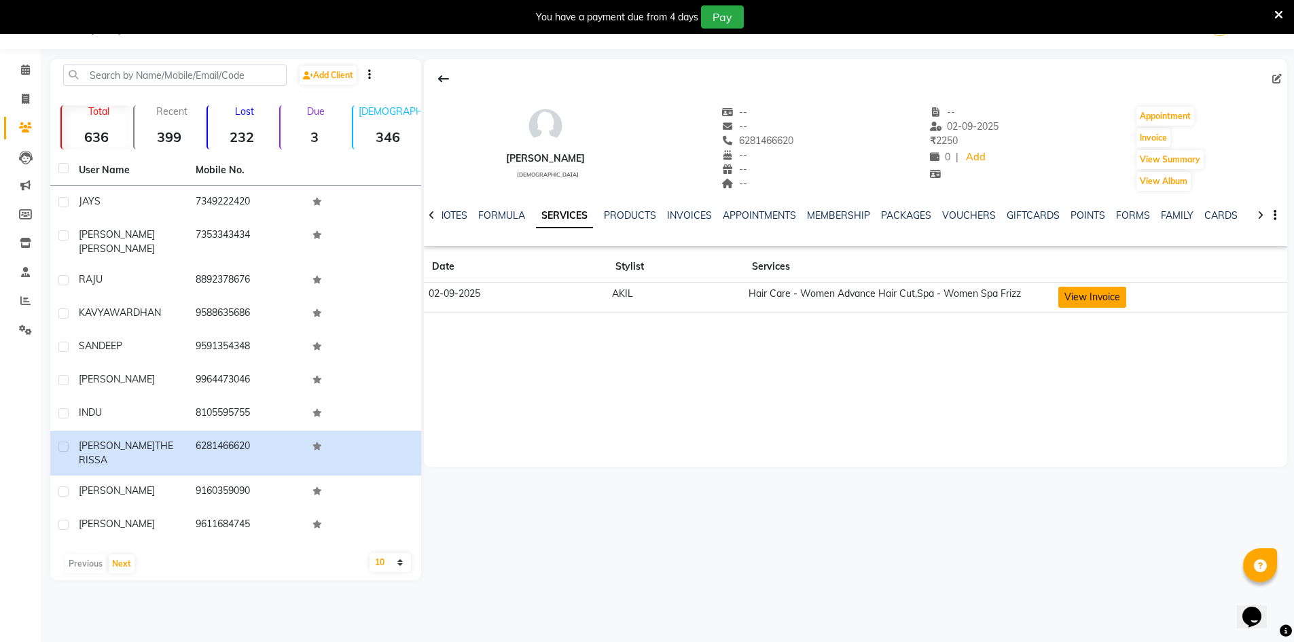
click at [1117, 292] on button "View Invoice" at bounding box center [1092, 297] width 68 height 21
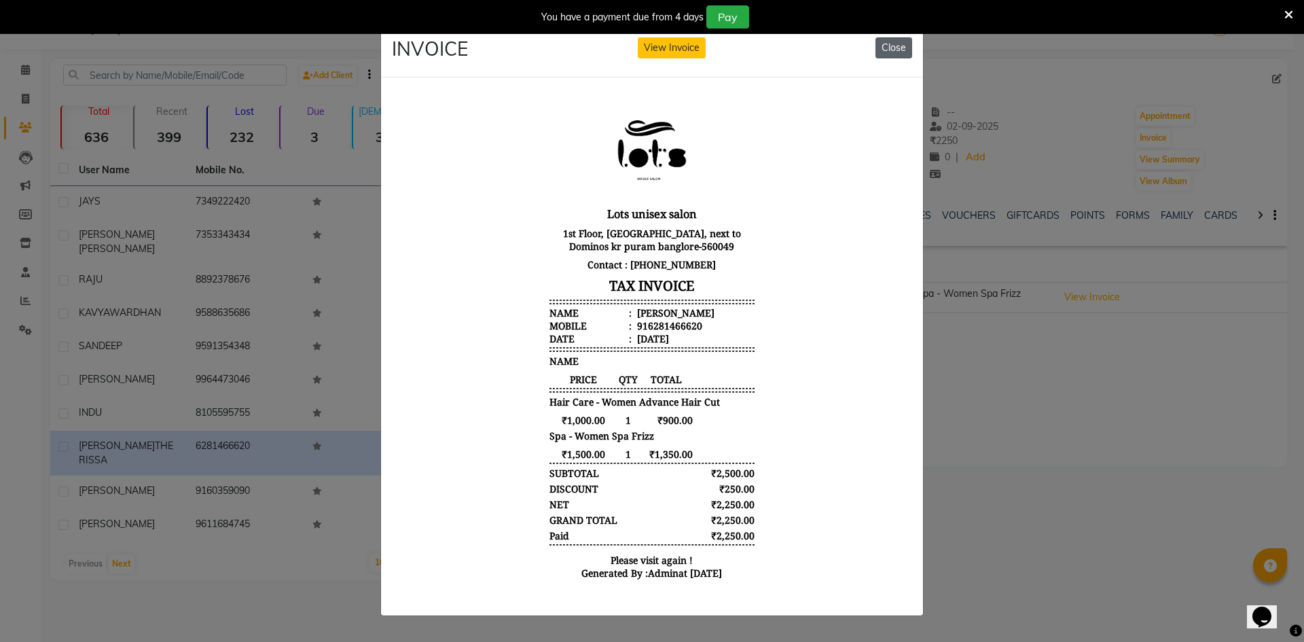
drag, startPoint x: 890, startPoint y: 46, endPoint x: 426, endPoint y: 20, distance: 465.3
click at [890, 46] on button "Close" at bounding box center [893, 47] width 37 height 21
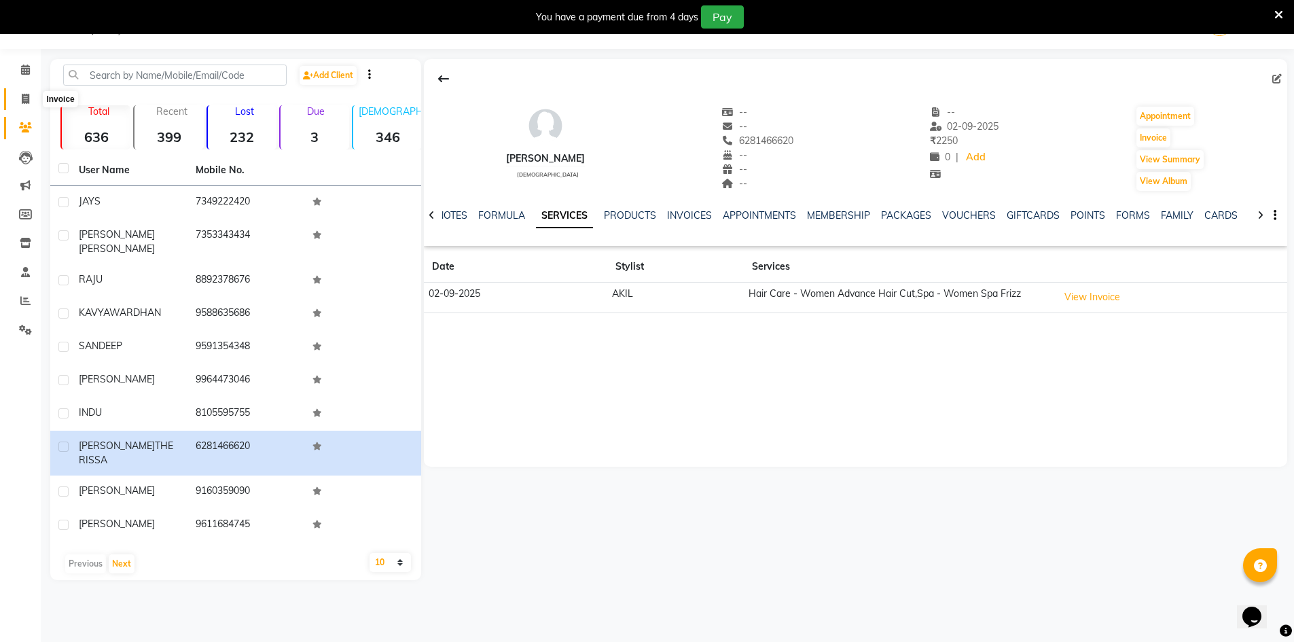
click at [30, 101] on span at bounding box center [26, 100] width 24 height 16
select select "service"
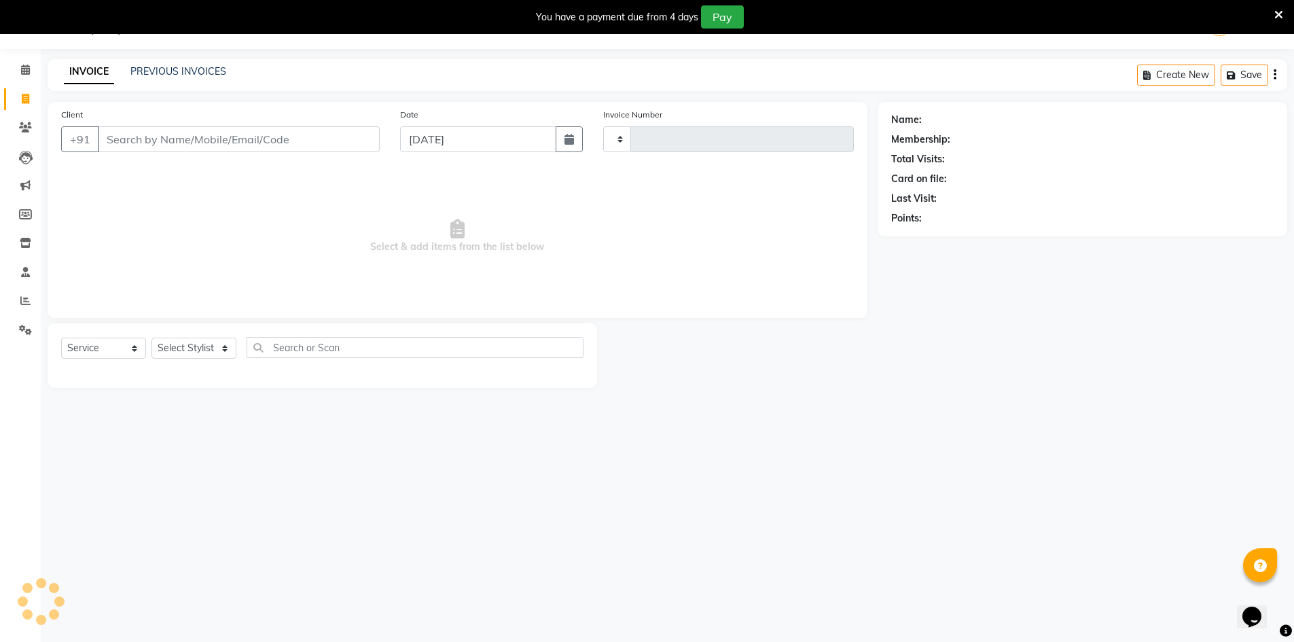
type input "1148"
select select "7339"
